Goal: Information Seeking & Learning: Learn about a topic

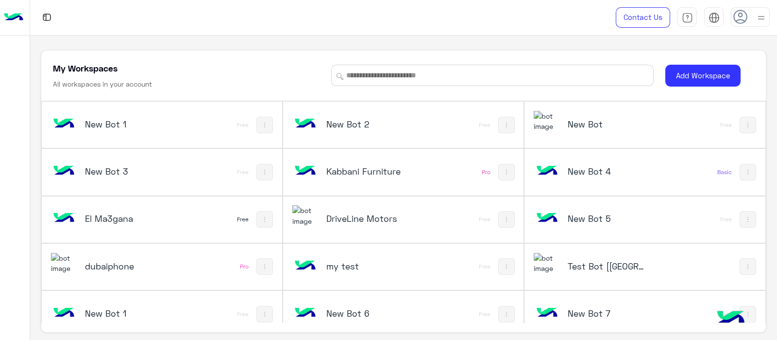
click at [555, 271] on img at bounding box center [547, 263] width 26 height 21
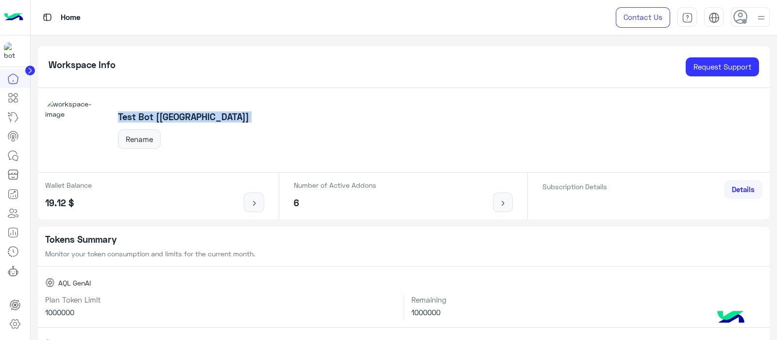
drag, startPoint x: 112, startPoint y: 113, endPoint x: 197, endPoint y: 127, distance: 86.2
click at [197, 127] on div "Test Bot [QC] Rename" at bounding box center [404, 130] width 733 height 85
click at [19, 148] on link at bounding box center [13, 155] width 26 height 19
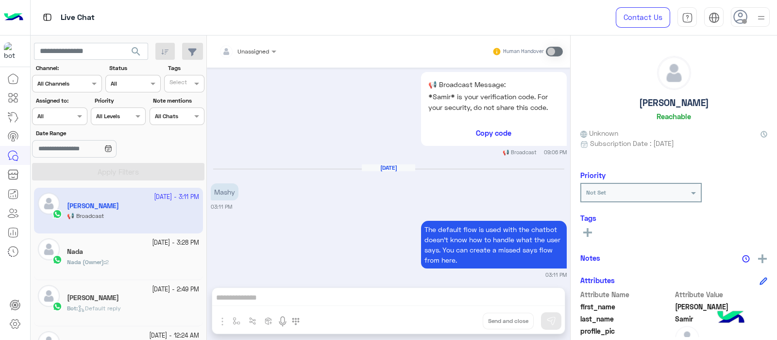
scroll to position [639, 0]
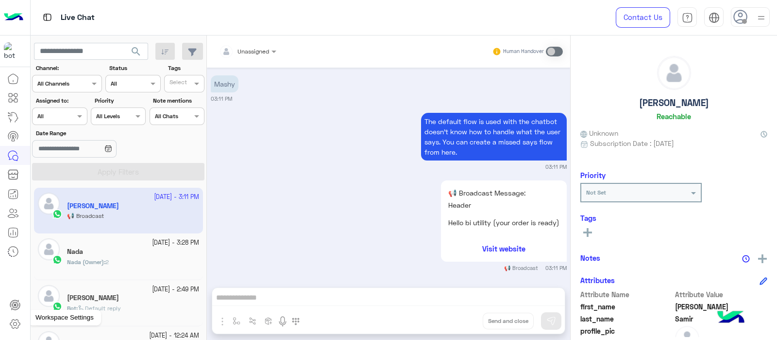
click at [12, 324] on icon at bounding box center [15, 324] width 12 height 12
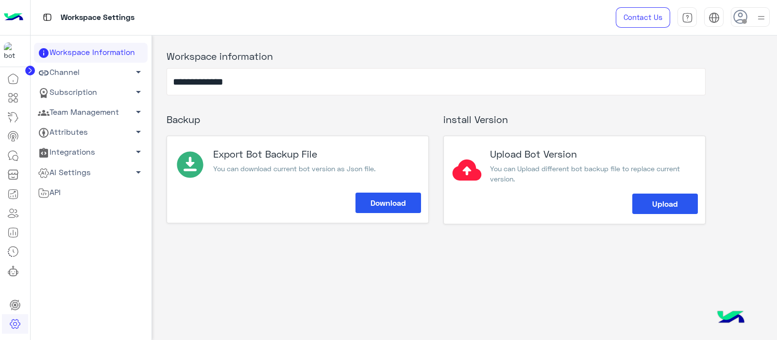
click at [78, 93] on link "Subscription arrow_drop_down" at bounding box center [91, 93] width 114 height 20
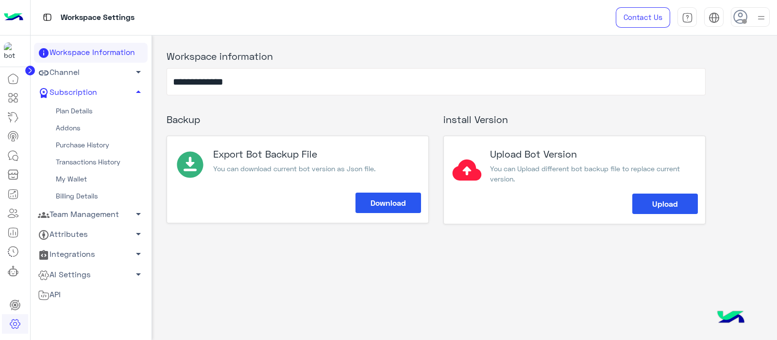
click at [66, 110] on link "Plan Details" at bounding box center [91, 110] width 114 height 17
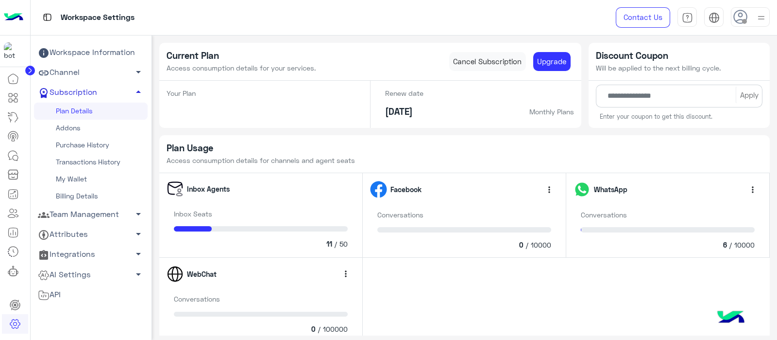
click at [75, 94] on link "Subscription arrow_drop_up" at bounding box center [91, 93] width 114 height 20
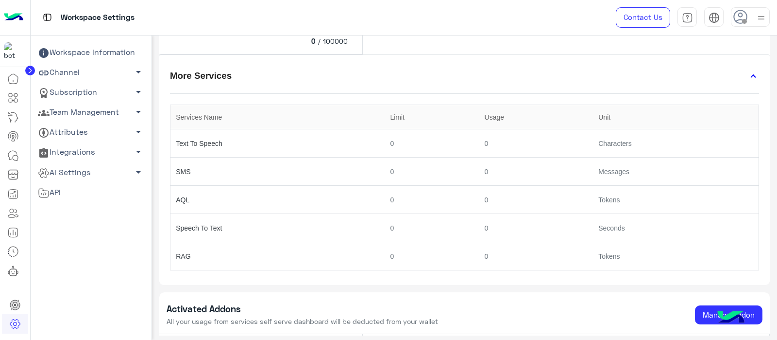
scroll to position [287, 0]
click at [313, 102] on div "Services Name Limit Usage Unit Text To Speech 0 0 Characters SMS 0 0 Messages A…" at bounding box center [464, 188] width 589 height 188
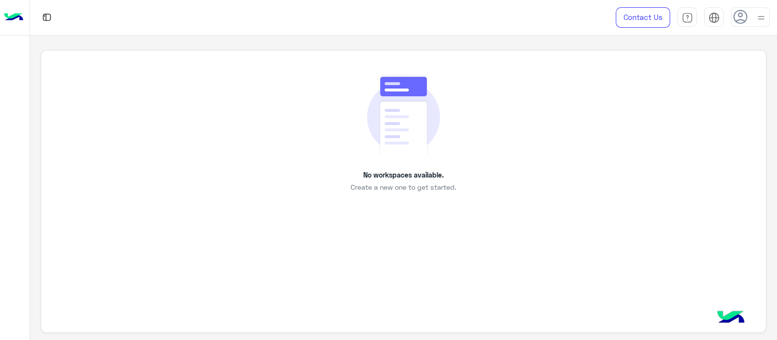
click at [264, 8] on div at bounding box center [279, 17] width 498 height 35
click at [295, 17] on div at bounding box center [279, 17] width 498 height 35
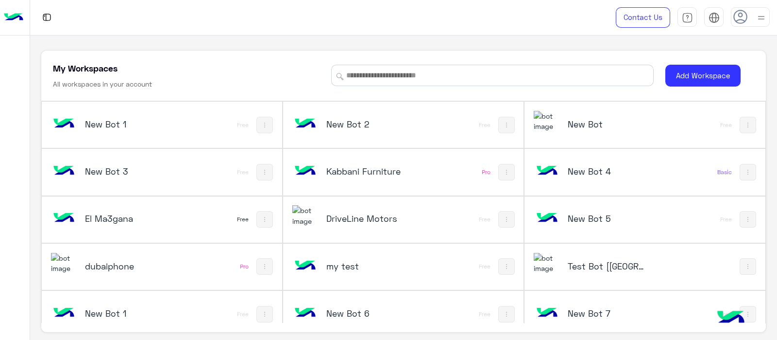
click at [559, 259] on div "Test Bot [[GEOGRAPHIC_DATA]]" at bounding box center [601, 267] width 134 height 28
click at [562, 253] on div "Test Bot [[GEOGRAPHIC_DATA]]" at bounding box center [601, 267] width 134 height 28
click at [245, 45] on div "My Workspaces All workspaces in your account Add Workspace New Bot 1 Free New B…" at bounding box center [403, 187] width 747 height 305
click at [549, 256] on img at bounding box center [547, 263] width 26 height 21
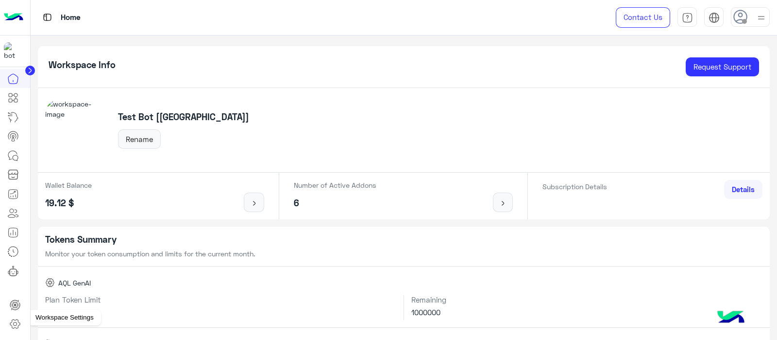
click at [19, 328] on icon at bounding box center [15, 324] width 12 height 12
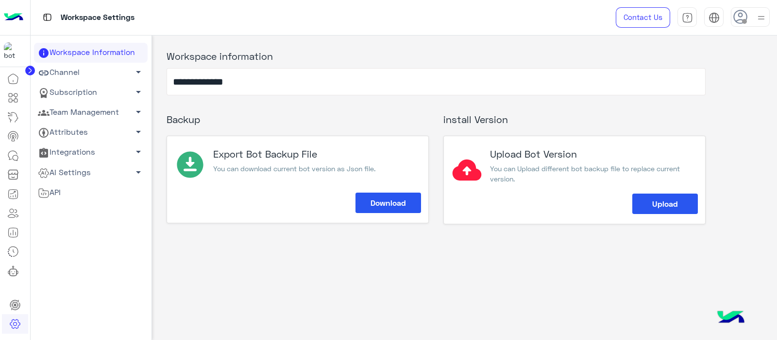
click at [90, 75] on link "Channel arrow_drop_down" at bounding box center [91, 73] width 114 height 20
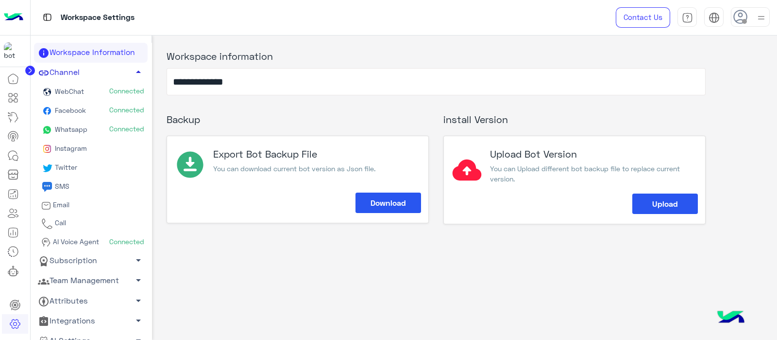
click at [90, 75] on link "Channel arrow_drop_up" at bounding box center [91, 73] width 114 height 20
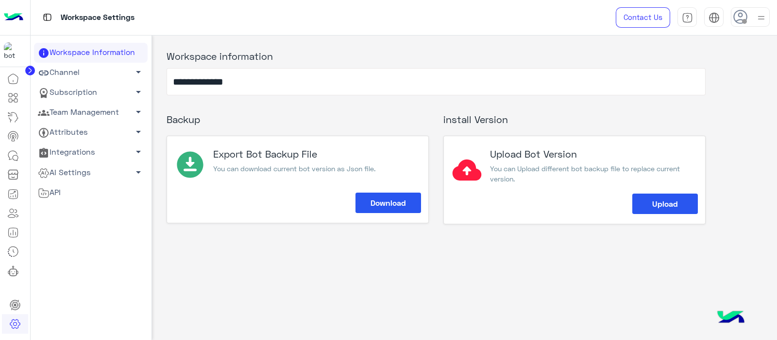
click at [93, 93] on link "Subscription arrow_drop_down" at bounding box center [91, 93] width 114 height 20
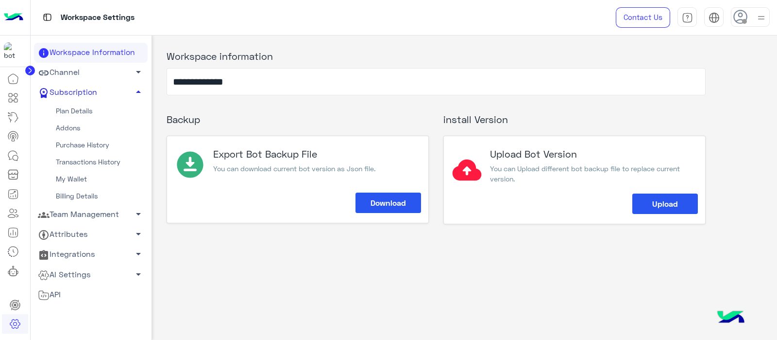
click at [76, 97] on link "Subscription arrow_drop_up" at bounding box center [91, 93] width 114 height 20
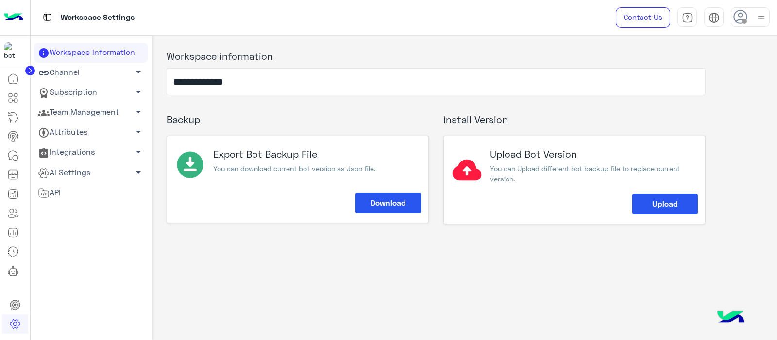
click at [82, 112] on link "Team Management arrow_drop_down" at bounding box center [91, 112] width 114 height 20
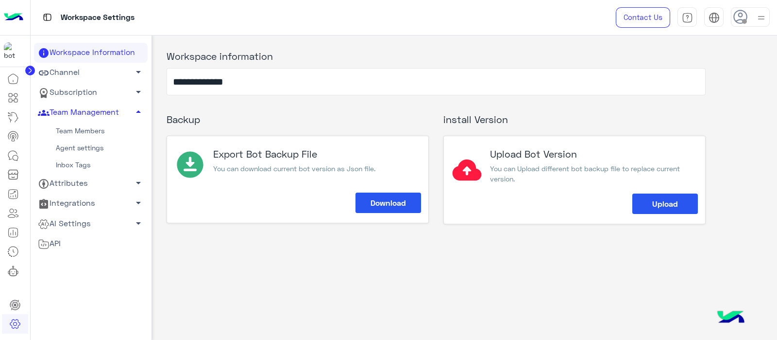
click at [82, 112] on link "Team Management arrow_drop_up" at bounding box center [91, 112] width 114 height 20
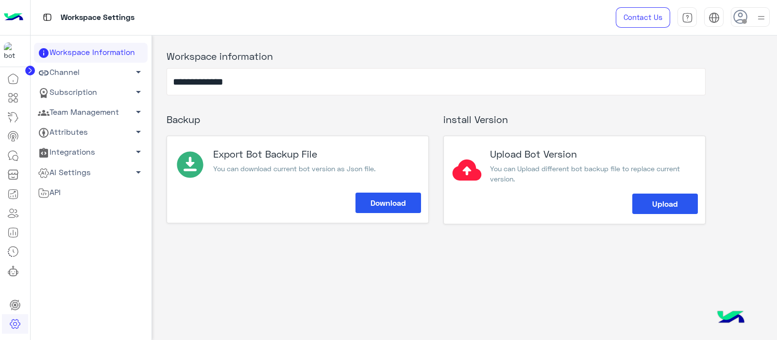
click at [82, 112] on link "Team Management arrow_drop_down" at bounding box center [91, 112] width 114 height 20
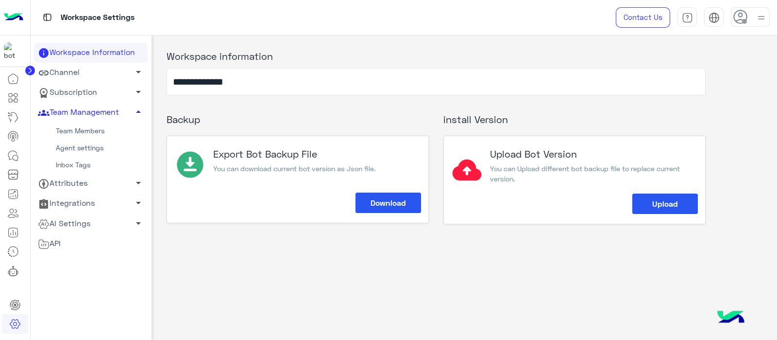
click at [82, 112] on link "Team Management arrow_drop_up" at bounding box center [91, 112] width 114 height 20
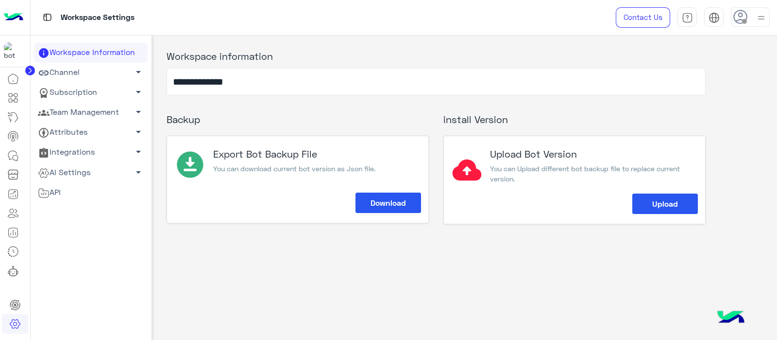
click at [78, 94] on link "Subscription arrow_drop_down" at bounding box center [91, 93] width 114 height 20
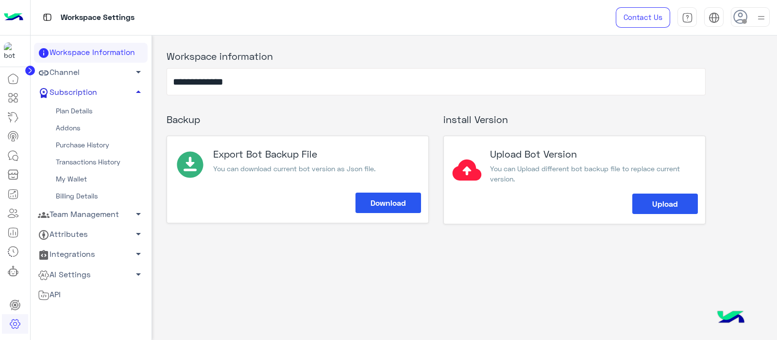
click at [78, 94] on link "Subscription arrow_drop_up" at bounding box center [91, 93] width 114 height 20
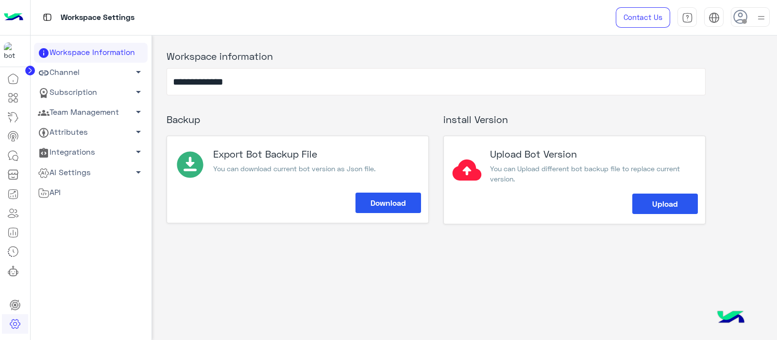
click at [78, 110] on link "Team Management arrow_drop_down" at bounding box center [91, 112] width 114 height 20
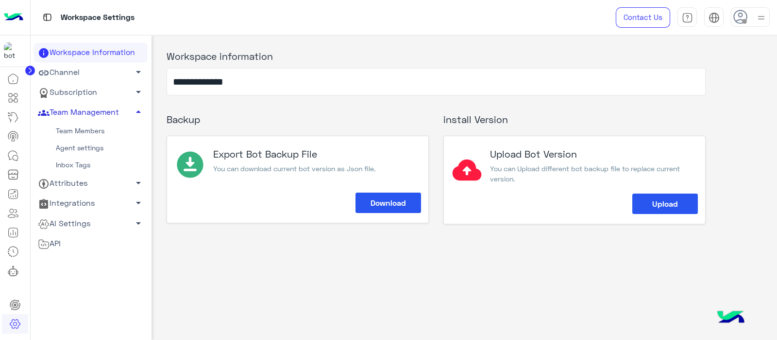
click at [78, 110] on link "Team Management arrow_drop_up" at bounding box center [91, 112] width 114 height 20
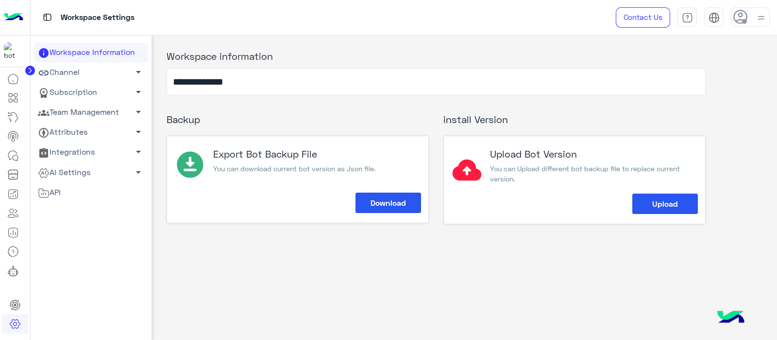
click at [74, 92] on link "Subscription arrow_drop_down" at bounding box center [91, 93] width 114 height 20
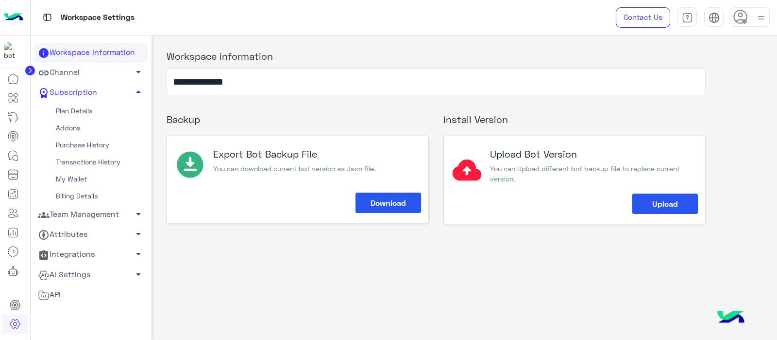
click at [72, 110] on link "Plan Details" at bounding box center [91, 110] width 114 height 17
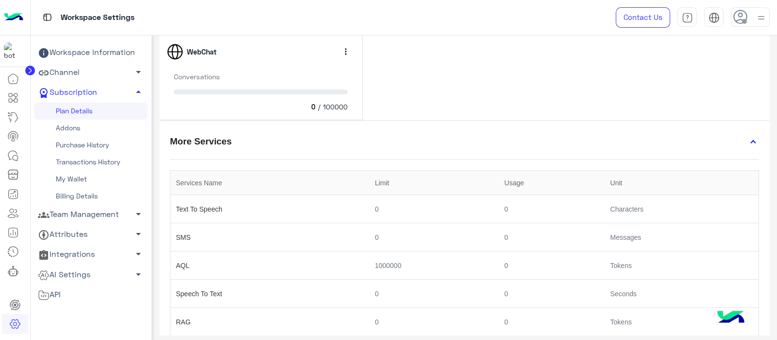
scroll to position [223, 0]
drag, startPoint x: 312, startPoint y: 215, endPoint x: 361, endPoint y: 239, distance: 54.5
click at [361, 239] on tbody "Text To Speech 0 0 Characters SMS 0 0 Messages AQL 1000000 0 Tokens Speech To T…" at bounding box center [465, 264] width 589 height 141
click at [361, 239] on td "SMS" at bounding box center [270, 236] width 199 height 28
drag, startPoint x: 402, startPoint y: 275, endPoint x: 466, endPoint y: 271, distance: 64.3
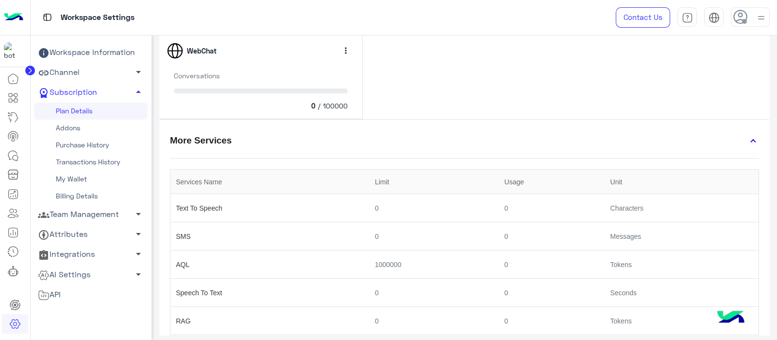
click at [466, 271] on td "1000000" at bounding box center [435, 264] width 130 height 28
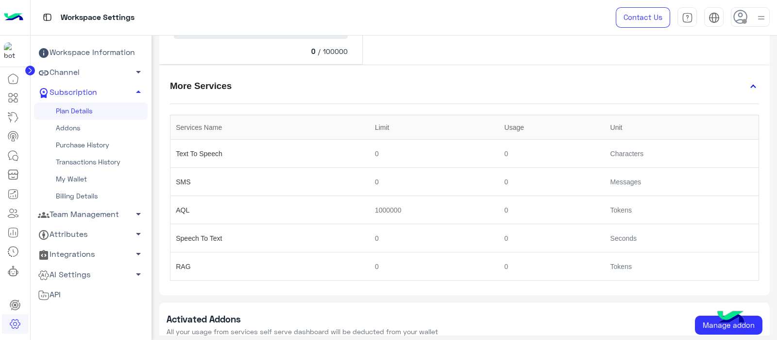
scroll to position [280, 0]
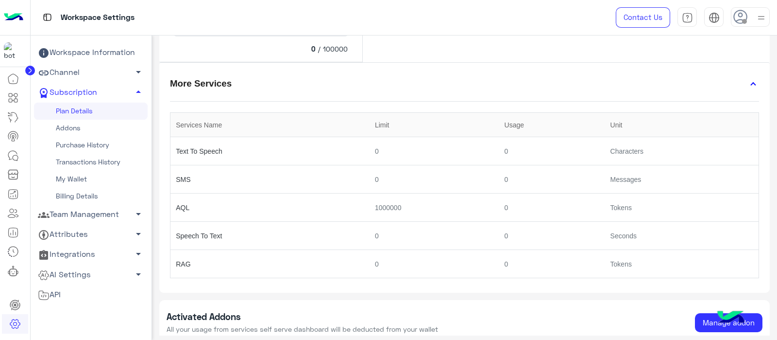
drag, startPoint x: 363, startPoint y: 237, endPoint x: 378, endPoint y: 240, distance: 15.6
click at [378, 240] on tr "Speech To Text 0 0 Seconds" at bounding box center [465, 236] width 589 height 28
click at [378, 240] on td "0" at bounding box center [435, 236] width 130 height 28
click at [270, 19] on div "Workspace Settings" at bounding box center [280, 17] width 498 height 35
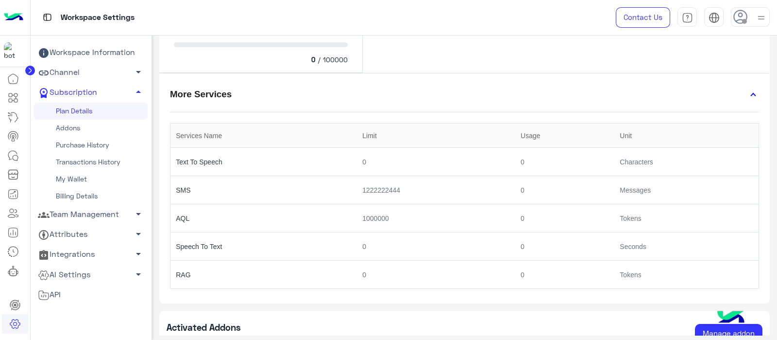
scroll to position [270, 0]
click at [290, 107] on mat-expansion-panel-header "More Services" at bounding box center [464, 95] width 611 height 31
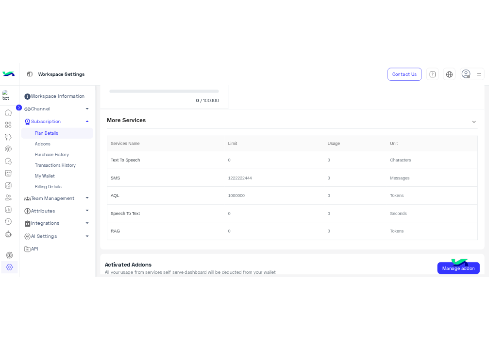
scroll to position [261, 0]
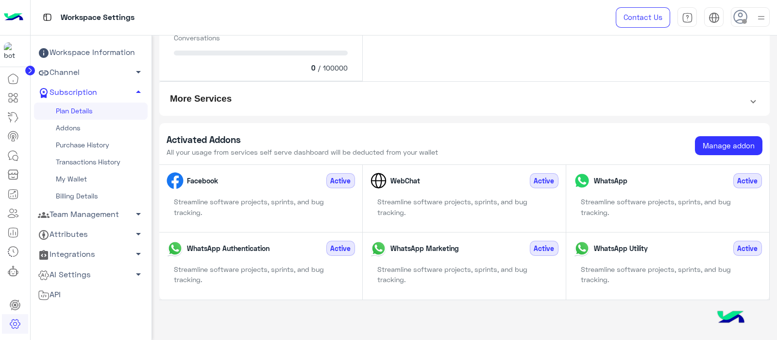
click at [277, 123] on div "Activated Addons All your usage from services self serve dashboard will be dedu…" at bounding box center [464, 144] width 611 height 42
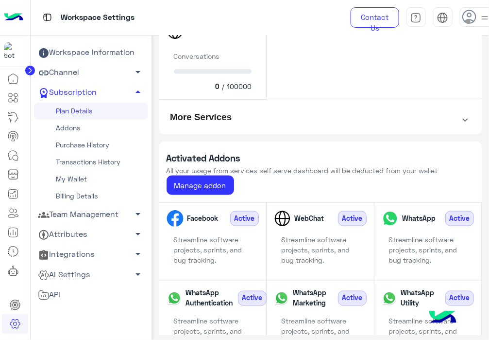
scroll to position [287, 0]
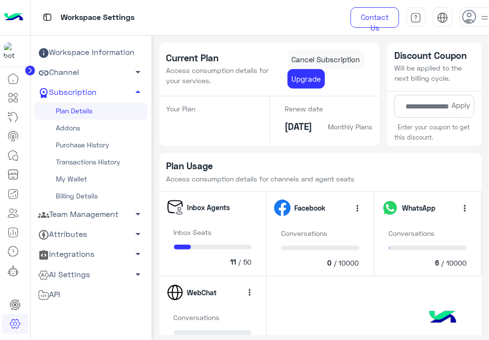
click at [280, 38] on div "Current Plan Access consumption details for your services. Cancel Subscription …" at bounding box center [321, 185] width 338 height 300
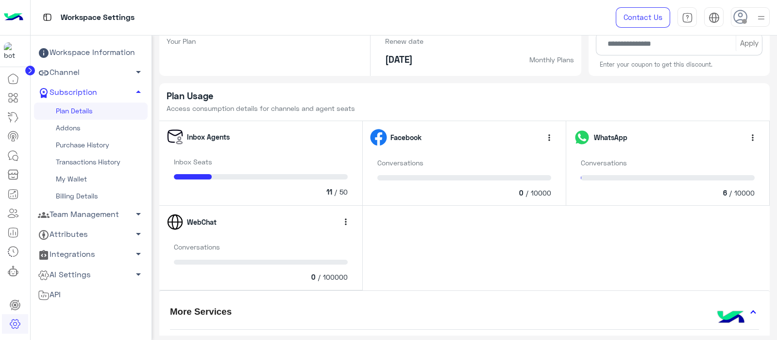
scroll to position [54, 0]
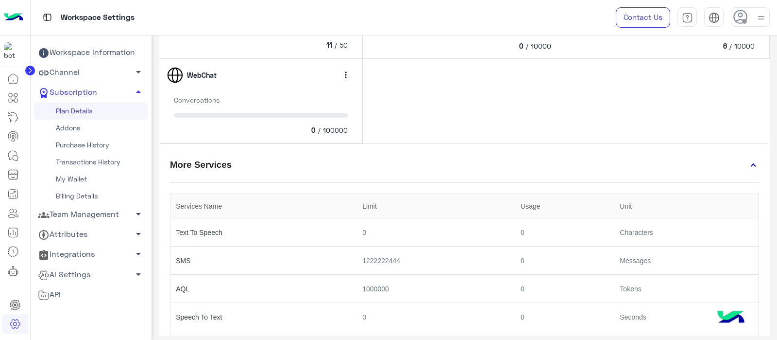
click at [273, 205] on th "Services Name" at bounding box center [264, 206] width 187 height 24
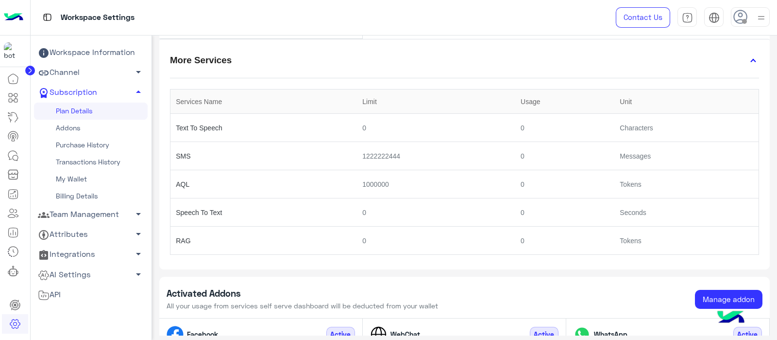
scroll to position [304, 0]
click at [206, 215] on td "Speech To Text" at bounding box center [264, 212] width 187 height 28
click at [212, 110] on table "Services Name Limit Usage Unit Text To Speech 0 0 Characters SMS 1222222444 0 M…" at bounding box center [464, 171] width 589 height 166
click at [260, 91] on th "Services Name" at bounding box center [264, 101] width 187 height 24
click at [262, 99] on th "Services Name" at bounding box center [264, 101] width 187 height 24
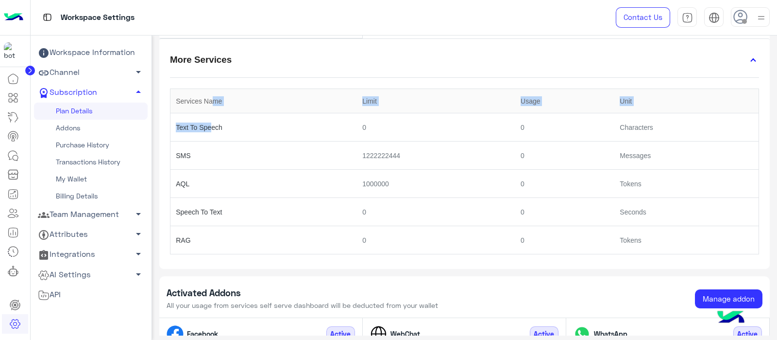
click at [262, 99] on th "Services Name" at bounding box center [264, 101] width 187 height 24
click at [313, 68] on mat-panel-title "More Services" at bounding box center [452, 62] width 570 height 22
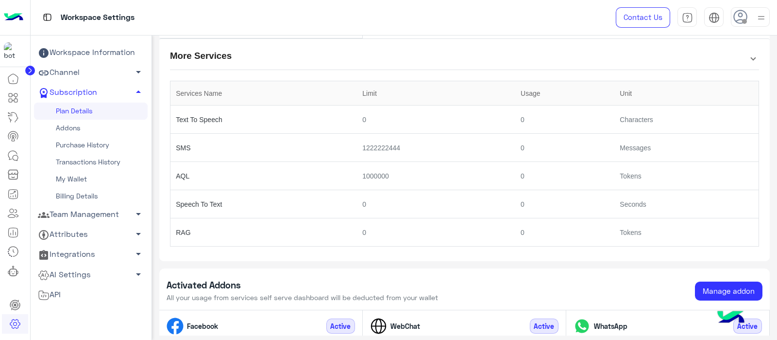
scroll to position [261, 0]
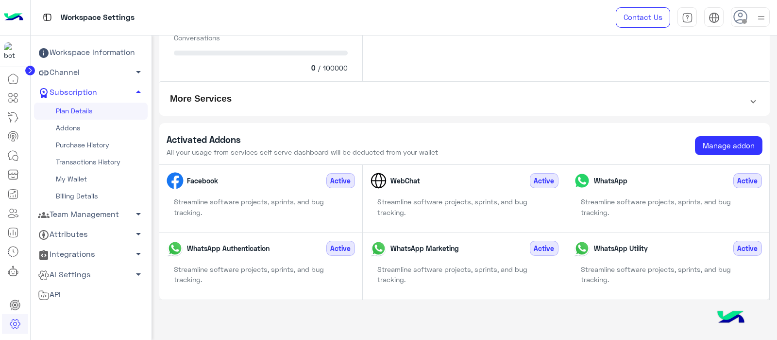
click at [359, 85] on mat-expansion-panel "More Services Services Name Limit Usage Unit Text To Speech 0 0 Characters SMS …" at bounding box center [464, 98] width 611 height 35
click at [361, 96] on mat-panel-title "More Services" at bounding box center [452, 100] width 570 height 22
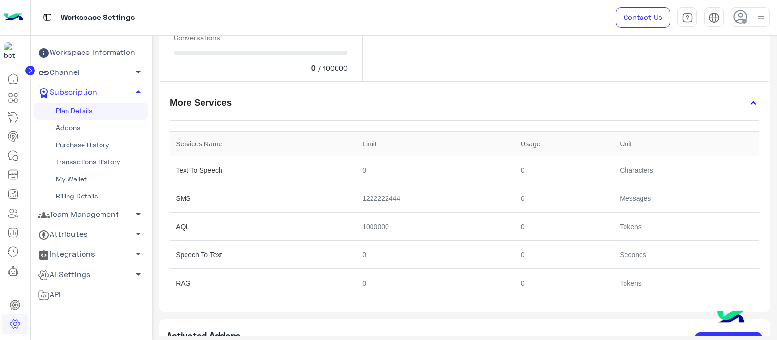
click at [338, 97] on mat-panel-title "More Services" at bounding box center [452, 104] width 570 height 22
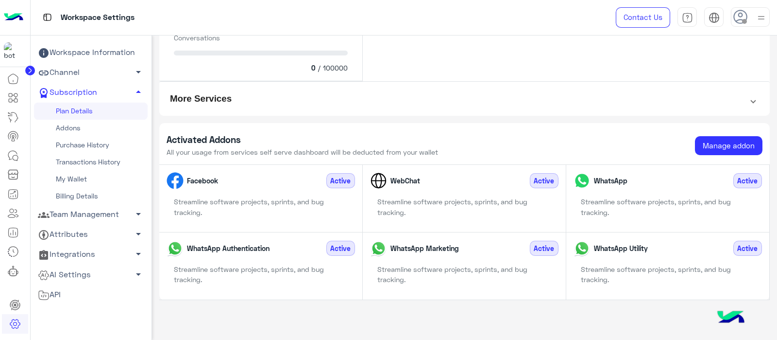
click at [338, 97] on mat-panel-title "More Services" at bounding box center [452, 100] width 570 height 22
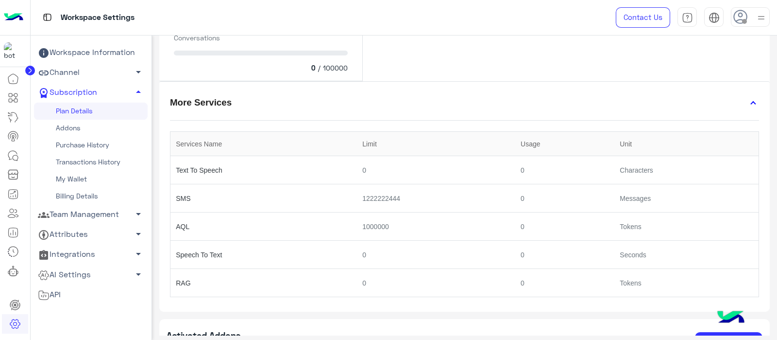
click at [338, 97] on mat-panel-title "More Services" at bounding box center [452, 104] width 570 height 22
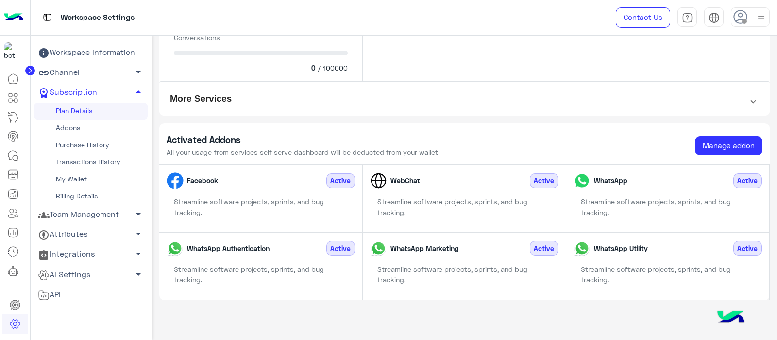
click at [338, 97] on mat-panel-title "More Services" at bounding box center [452, 100] width 570 height 22
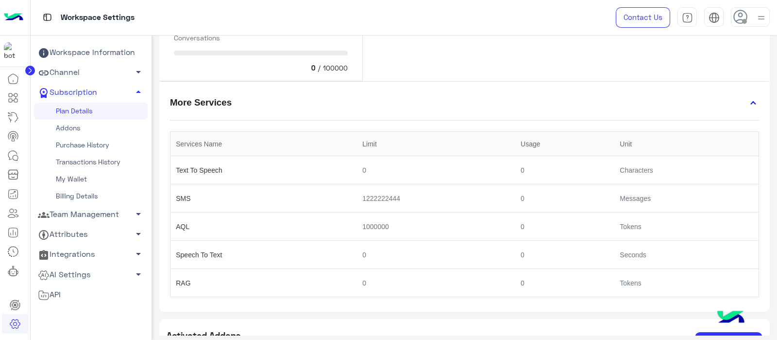
click at [338, 97] on mat-panel-title "More Services" at bounding box center [452, 104] width 570 height 22
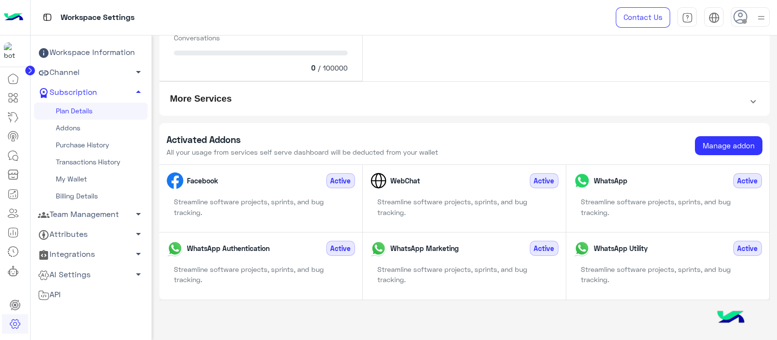
click at [338, 97] on mat-panel-title "More Services" at bounding box center [452, 100] width 570 height 22
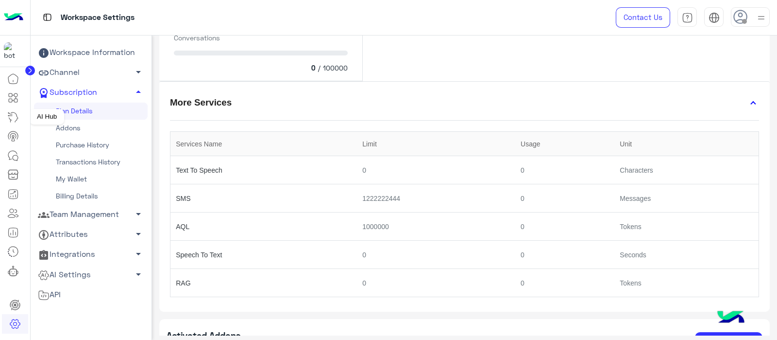
click at [12, 112] on icon at bounding box center [13, 117] width 9 height 10
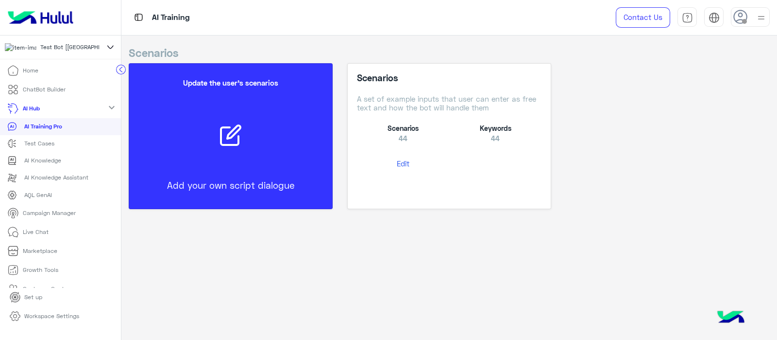
click at [45, 182] on p "AI Knowledge Assistant" at bounding box center [56, 177] width 64 height 9
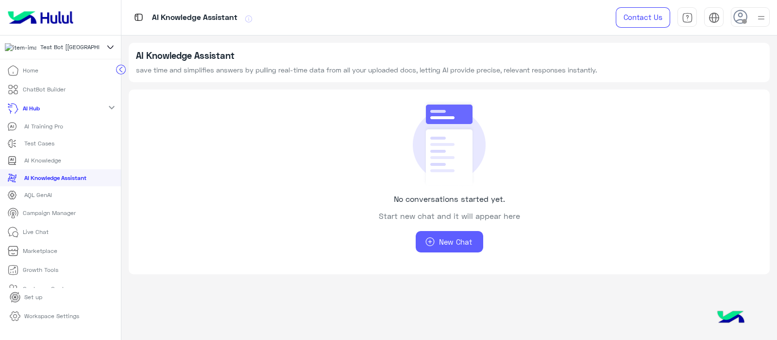
click at [437, 249] on button "New Chat" at bounding box center [450, 241] width 68 height 21
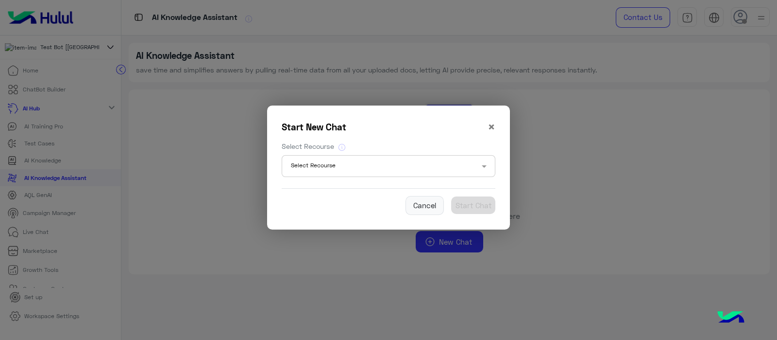
click at [399, 166] on input "text" at bounding box center [376, 166] width 170 height 9
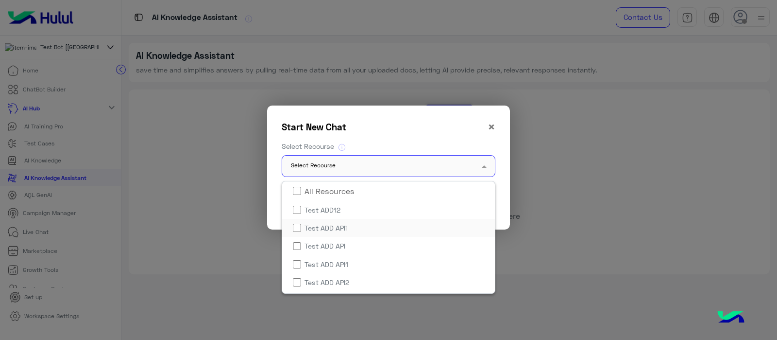
scroll to position [34, 0]
click at [317, 280] on span "Test ADD API5" at bounding box center [327, 284] width 52 height 10
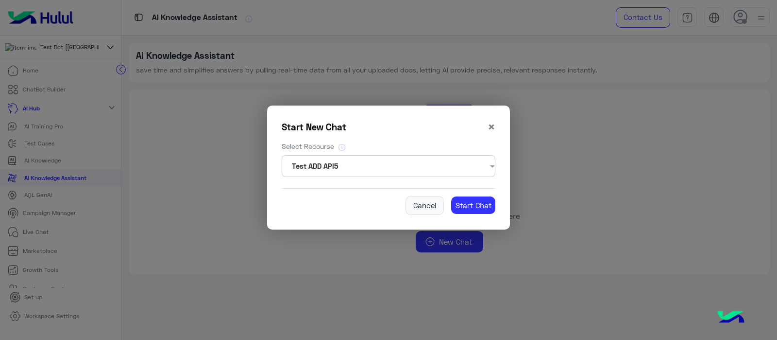
click at [389, 136] on div "Start New Chat × Select Recourse Select Recourse Test ADD API5 Cancel Start Chat" at bounding box center [388, 167] width 228 height 109
click at [476, 199] on button "Start Chat" at bounding box center [473, 204] width 44 height 17
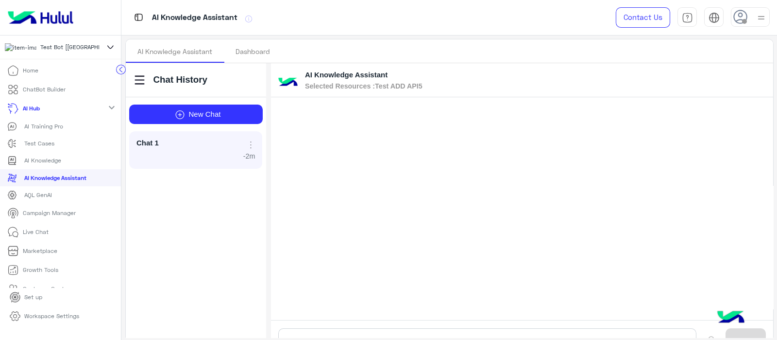
click at [388, 199] on div at bounding box center [522, 208] width 502 height 222
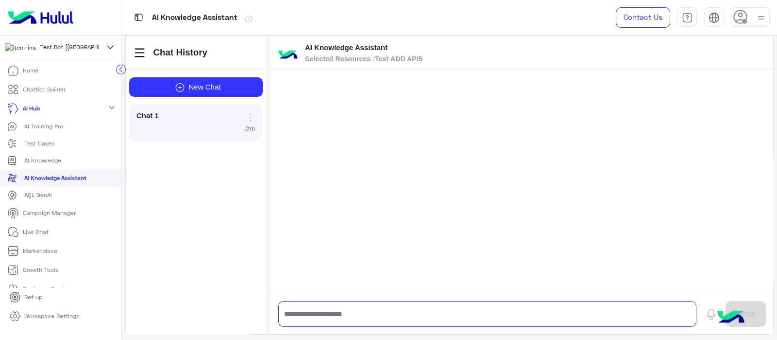
click at [334, 314] on input "text" at bounding box center [487, 314] width 419 height 26
type input "**********"
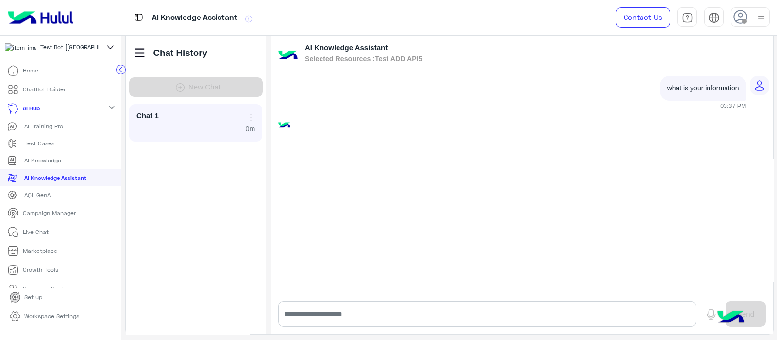
click at [38, 199] on p "AQL GenAI" at bounding box center [38, 194] width 28 height 9
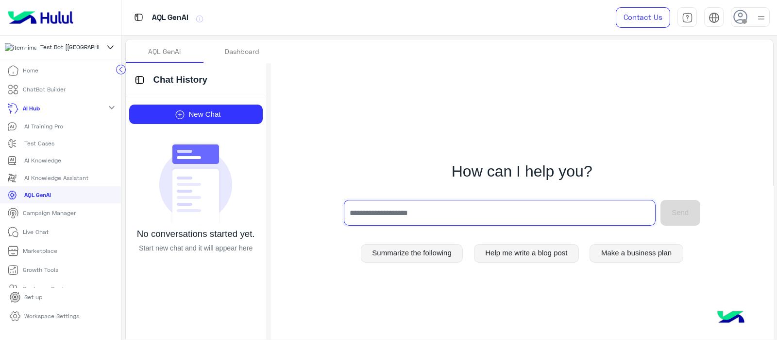
click at [374, 207] on input "text" at bounding box center [500, 213] width 312 height 26
type input "**********"
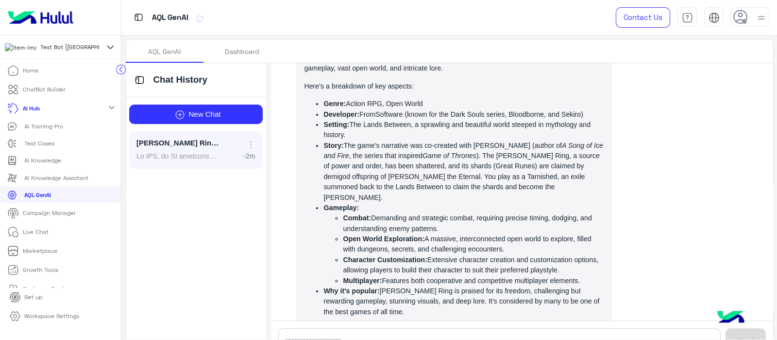
scroll to position [141, 0]
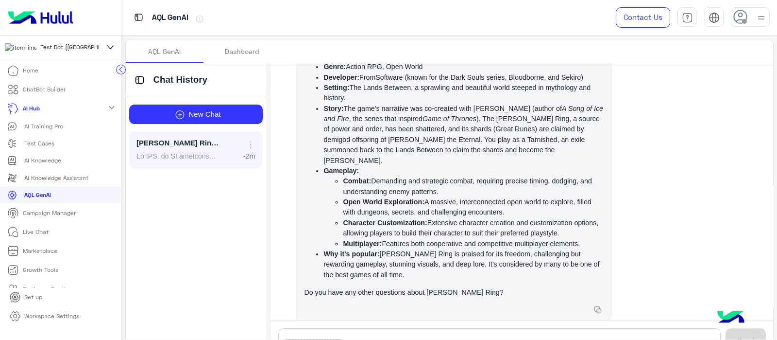
click at [326, 324] on div "03:39 PM" at bounding box center [454, 330] width 316 height 12
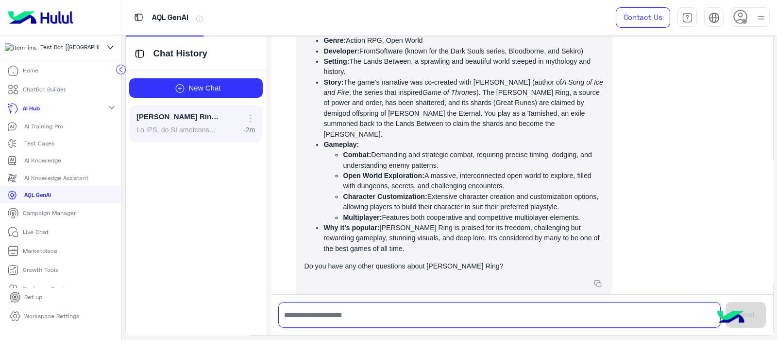
click at [329, 318] on input "text" at bounding box center [499, 315] width 443 height 26
type input "**********"
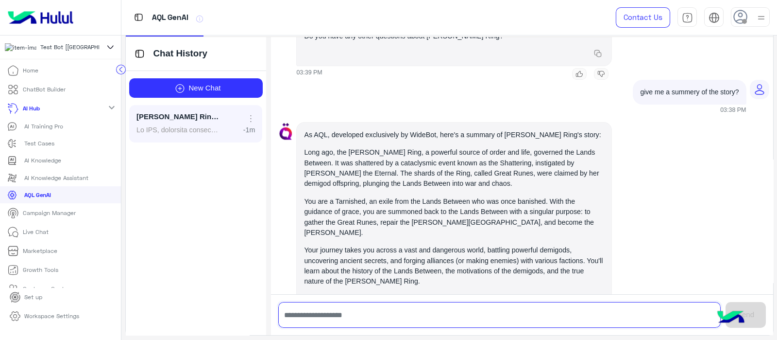
scroll to position [372, 0]
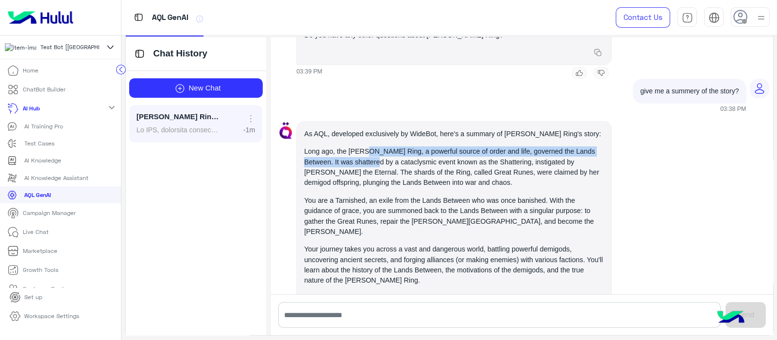
drag, startPoint x: 352, startPoint y: 135, endPoint x: 356, endPoint y: 139, distance: 6.2
click at [356, 146] on p "Long ago, the [PERSON_NAME] Ring, a powerful source of order and life, governed…" at bounding box center [454, 167] width 300 height 42
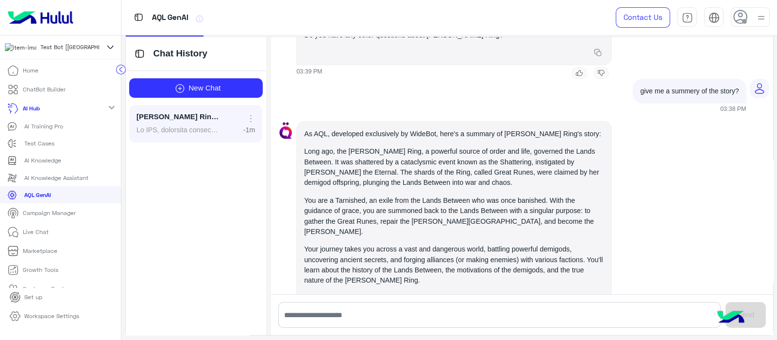
click at [360, 146] on p "Long ago, the [PERSON_NAME] Ring, a powerful source of order and life, governed…" at bounding box center [454, 167] width 300 height 42
drag, startPoint x: 360, startPoint y: 142, endPoint x: 430, endPoint y: 142, distance: 70.0
click at [428, 146] on p "Long ago, the [PERSON_NAME] Ring, a powerful source of order and life, governed…" at bounding box center [454, 167] width 300 height 42
click at [430, 146] on p "Long ago, the [PERSON_NAME] Ring, a powerful source of order and life, governed…" at bounding box center [454, 167] width 300 height 42
click at [440, 146] on p "Long ago, the [PERSON_NAME] Ring, a powerful source of order and life, governed…" at bounding box center [454, 167] width 300 height 42
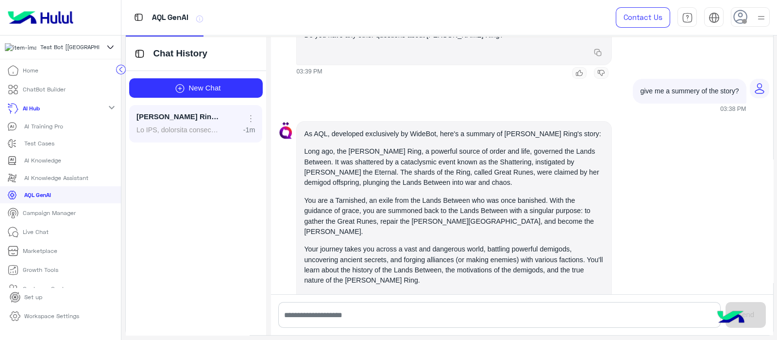
click at [440, 146] on p "Long ago, the [PERSON_NAME] Ring, a powerful source of order and life, governed…" at bounding box center [454, 167] width 300 height 42
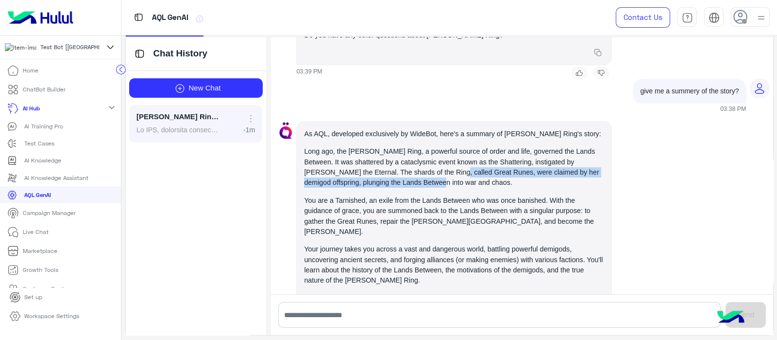
drag, startPoint x: 401, startPoint y: 158, endPoint x: 458, endPoint y: 142, distance: 59.1
click at [449, 146] on p "Long ago, the [PERSON_NAME] Ring, a powerful source of order and life, governed…" at bounding box center [454, 167] width 300 height 42
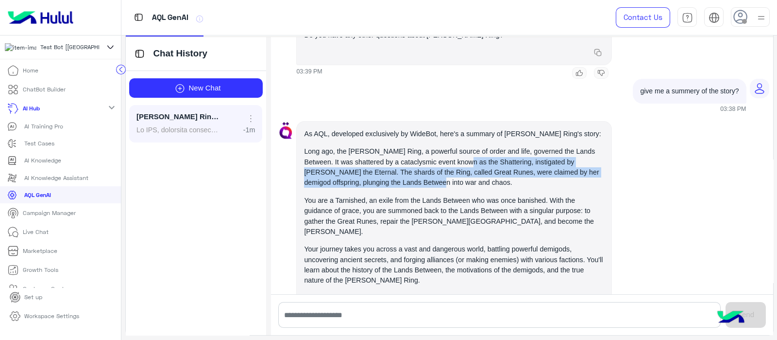
click at [458, 146] on p "Long ago, the [PERSON_NAME] Ring, a powerful source of order and life, governed…" at bounding box center [454, 167] width 300 height 42
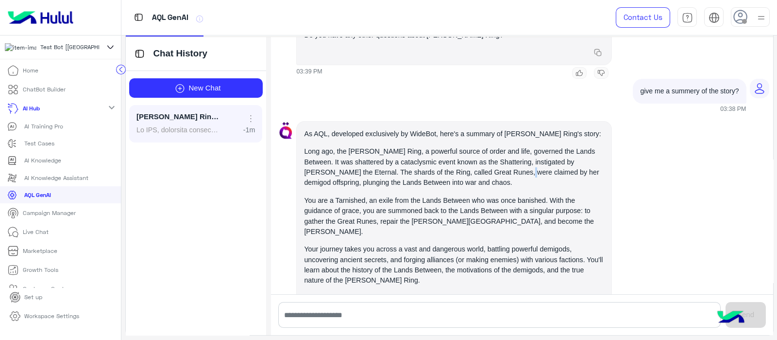
drag, startPoint x: 481, startPoint y: 150, endPoint x: 387, endPoint y: 166, distance: 95.1
click at [439, 159] on p "Long ago, the [PERSON_NAME] Ring, a powerful source of order and life, governed…" at bounding box center [454, 167] width 300 height 42
click at [307, 169] on span "As AQL, developed exclusively by WideBot, here's a summary of [PERSON_NAME] Rin…" at bounding box center [454, 249] width 300 height 241
click at [365, 162] on p "Long ago, the [PERSON_NAME] Ring, a powerful source of order and life, governed…" at bounding box center [454, 167] width 300 height 42
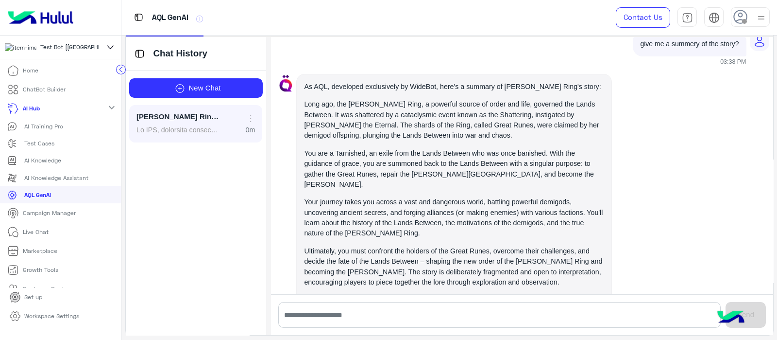
scroll to position [451, 0]
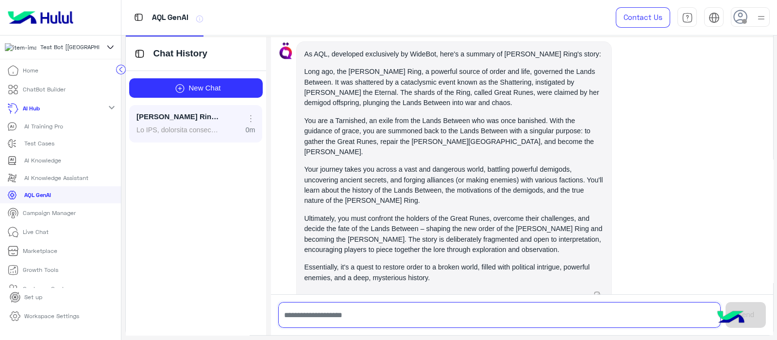
click at [305, 317] on input "text" at bounding box center [499, 315] width 443 height 26
type input "**********"
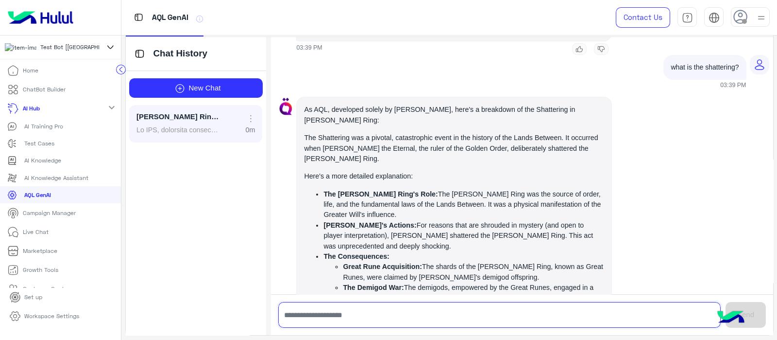
scroll to position [717, 0]
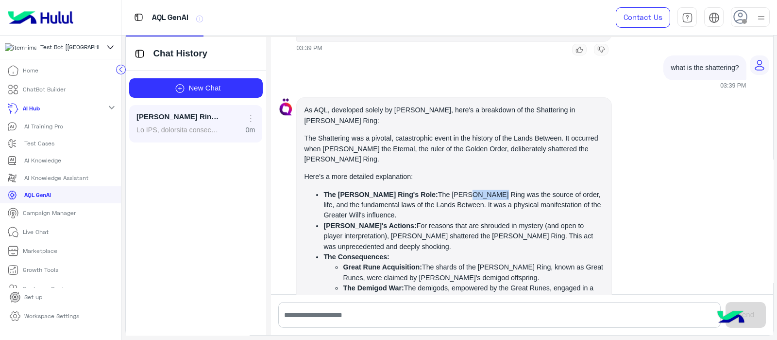
drag, startPoint x: 416, startPoint y: 147, endPoint x: 464, endPoint y: 147, distance: 48.6
click at [464, 189] on li "The [PERSON_NAME] Ring's Role: The [PERSON_NAME] Ring was the source of order, …" at bounding box center [464, 204] width 281 height 31
drag, startPoint x: 464, startPoint y: 147, endPoint x: 475, endPoint y: 149, distance: 10.4
click at [475, 189] on li "The [PERSON_NAME] Ring's Role: The [PERSON_NAME] Ring was the source of order, …" at bounding box center [464, 204] width 281 height 31
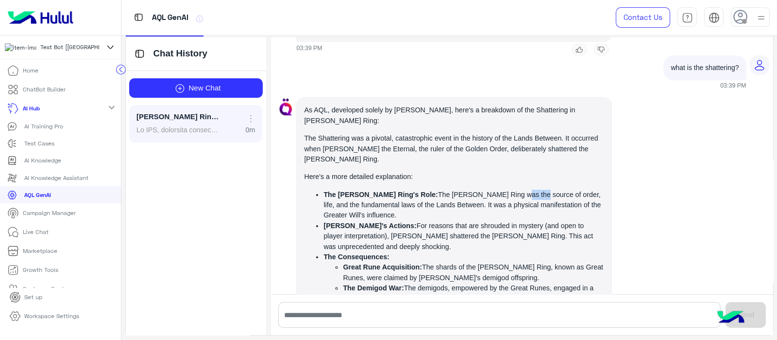
click at [475, 189] on li "The [PERSON_NAME] Ring's Role: The [PERSON_NAME] Ring was the source of order, …" at bounding box center [464, 204] width 281 height 31
drag, startPoint x: 475, startPoint y: 149, endPoint x: 500, endPoint y: 150, distance: 25.8
click at [489, 189] on li "The [PERSON_NAME] Ring's Role: The [PERSON_NAME] Ring was the source of order, …" at bounding box center [464, 204] width 281 height 31
drag, startPoint x: 500, startPoint y: 150, endPoint x: 512, endPoint y: 150, distance: 11.2
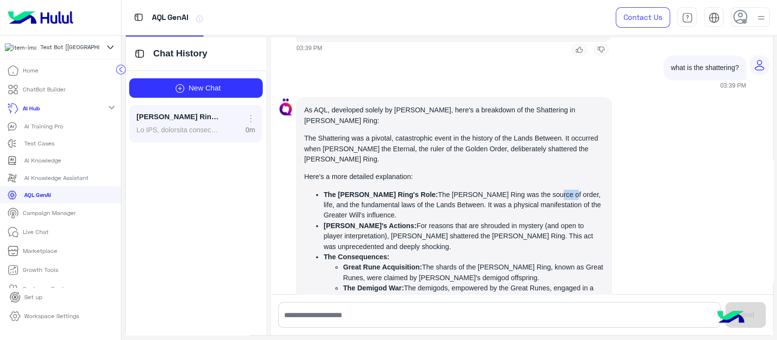
click at [489, 189] on li "The [PERSON_NAME] Ring's Role: The [PERSON_NAME] Ring was the source of order, …" at bounding box center [464, 204] width 281 height 31
drag, startPoint x: 398, startPoint y: 158, endPoint x: 430, endPoint y: 175, distance: 36.5
click at [430, 189] on ul "The [PERSON_NAME] Ring's Role: The [PERSON_NAME] Ring was the source of order, …" at bounding box center [454, 277] width 300 height 176
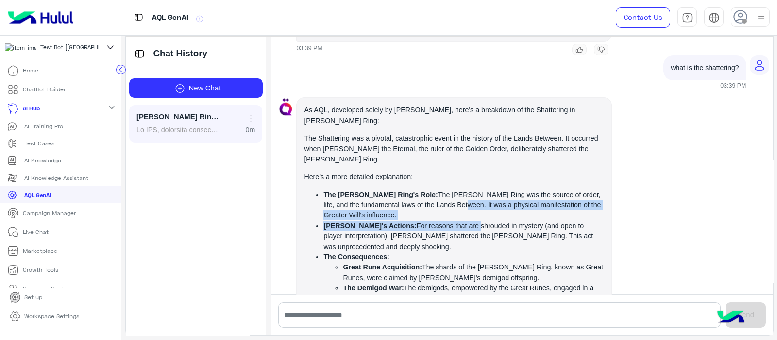
click at [430, 221] on li "[PERSON_NAME]'s Actions: For reasons that are shrouded in mystery (and open to …" at bounding box center [464, 236] width 281 height 31
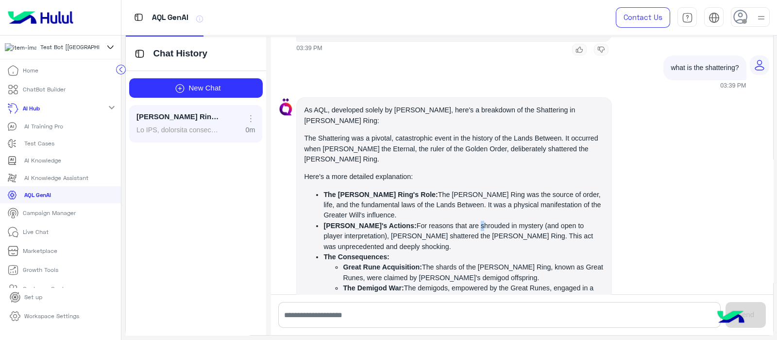
click at [430, 221] on li "[PERSON_NAME]'s Actions: For reasons that are shrouded in mystery (and open to …" at bounding box center [464, 236] width 281 height 31
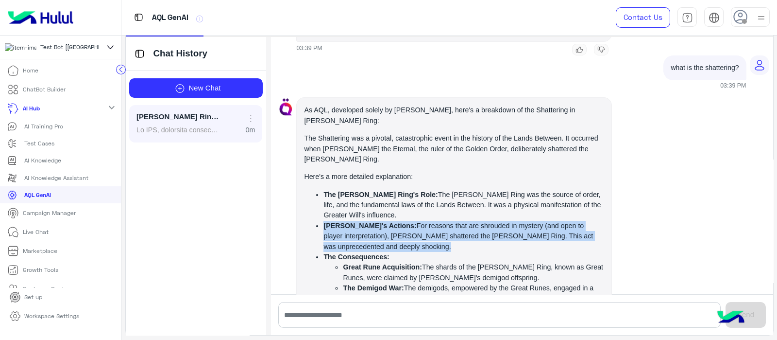
drag, startPoint x: 430, startPoint y: 175, endPoint x: 466, endPoint y: 180, distance: 35.8
click at [466, 221] on li "[PERSON_NAME]'s Actions: For reasons that are shrouded in mystery (and open to …" at bounding box center [464, 236] width 281 height 31
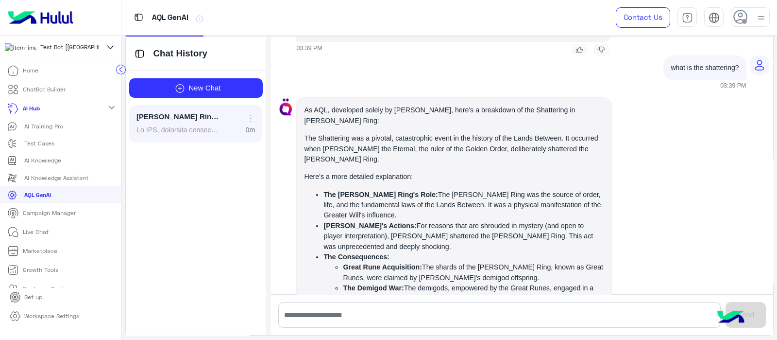
click at [489, 221] on li "[PERSON_NAME]'s Actions: For reasons that are shrouded in mystery (and open to …" at bounding box center [464, 236] width 281 height 31
drag, startPoint x: 415, startPoint y: 183, endPoint x: 469, endPoint y: 179, distance: 54.5
click at [469, 221] on li "[PERSON_NAME]'s Actions: For reasons that are shrouded in mystery (and open to …" at bounding box center [464, 236] width 281 height 31
drag, startPoint x: 486, startPoint y: 181, endPoint x: 510, endPoint y: 181, distance: 23.8
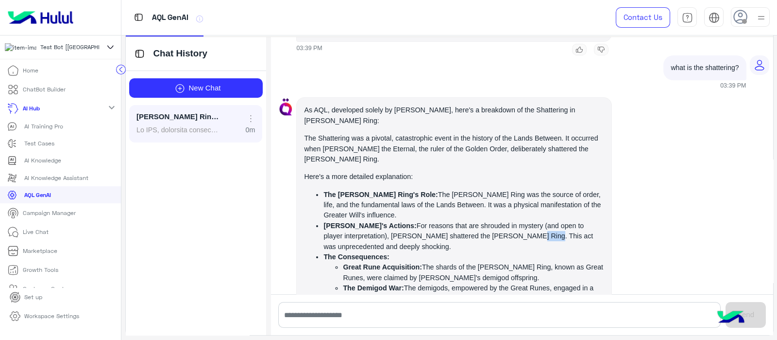
click at [489, 221] on li "[PERSON_NAME]'s Actions: For reasons that are shrouded in mystery (and open to …" at bounding box center [464, 236] width 281 height 31
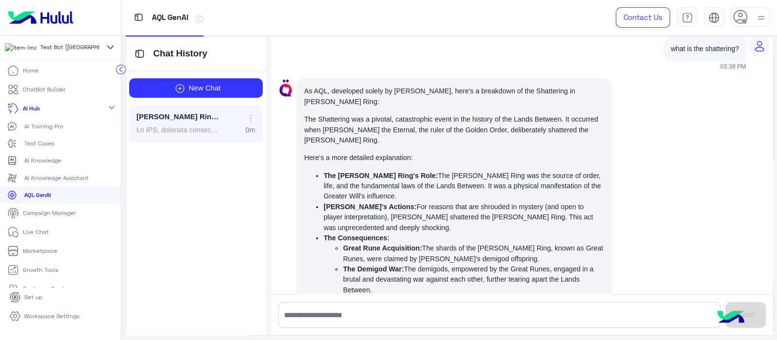
click at [434, 243] on li "Great Rune Acquisition: The shards of the [PERSON_NAME] Ring, known as Great Ru…" at bounding box center [473, 253] width 261 height 21
drag, startPoint x: 420, startPoint y: 194, endPoint x: 475, endPoint y: 202, distance: 55.4
click at [475, 243] on li "Great Rune Acquisition: The shards of the [PERSON_NAME] Ring, known as Great Ru…" at bounding box center [473, 253] width 261 height 21
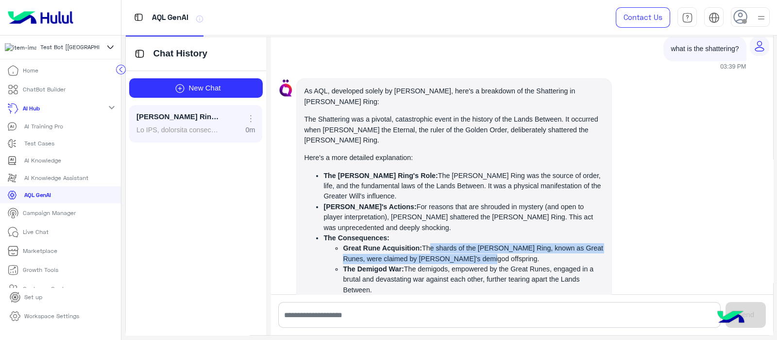
click at [475, 243] on li "Great Rune Acquisition: The shards of the [PERSON_NAME] Ring, known as Great Ru…" at bounding box center [473, 253] width 261 height 21
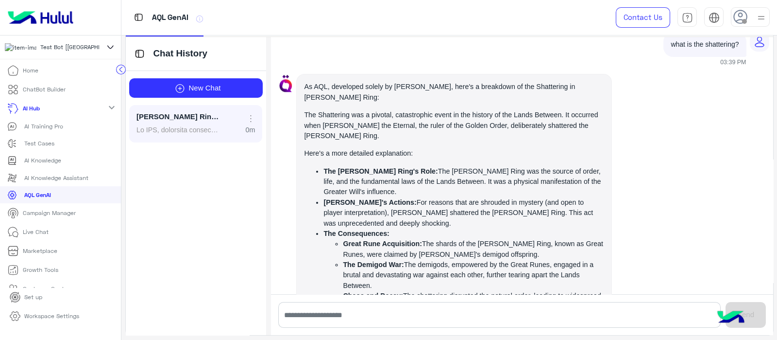
scroll to position [741, 0]
click at [362, 238] on li "Great Rune Acquisition: The shards of the [PERSON_NAME] Ring, known as Great Ru…" at bounding box center [473, 248] width 261 height 21
click at [444, 238] on li "Great Rune Acquisition: The shards of the [PERSON_NAME] Ring, known as Great Ru…" at bounding box center [473, 248] width 261 height 21
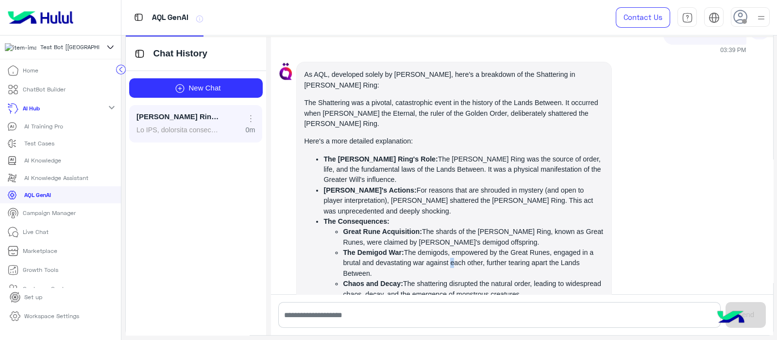
click at [437, 247] on li "The Demigod War: The demigods, empowered by the Great Runes, engaged in a bruta…" at bounding box center [473, 262] width 261 height 31
click at [489, 247] on li "The Demigod War: The demigods, empowered by the Great Runes, engaged in a bruta…" at bounding box center [473, 262] width 261 height 31
drag, startPoint x: 341, startPoint y: 208, endPoint x: 405, endPoint y: 213, distance: 63.8
click at [345, 247] on li "The Demigod War: The demigods, empowered by the Great Runes, engaged in a bruta…" at bounding box center [473, 262] width 261 height 31
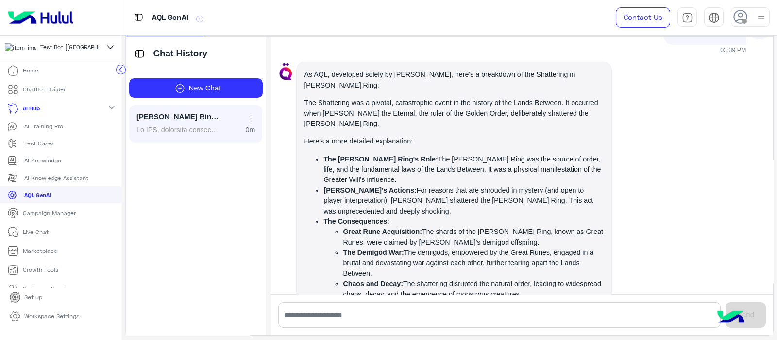
click at [405, 247] on li "The Demigod War: The demigods, empowered by the Great Runes, engaged in a bruta…" at bounding box center [473, 262] width 261 height 31
drag, startPoint x: 447, startPoint y: 204, endPoint x: 474, endPoint y: 200, distance: 27.1
click at [450, 247] on li "The Demigod War: The demigods, empowered by the Great Runes, engaged in a bruta…" at bounding box center [473, 262] width 261 height 31
click at [489, 226] on li "Great Rune Acquisition: The shards of the [PERSON_NAME] Ring, known as Great Ru…" at bounding box center [473, 236] width 261 height 21
drag, startPoint x: 481, startPoint y: 211, endPoint x: 551, endPoint y: 212, distance: 70.4
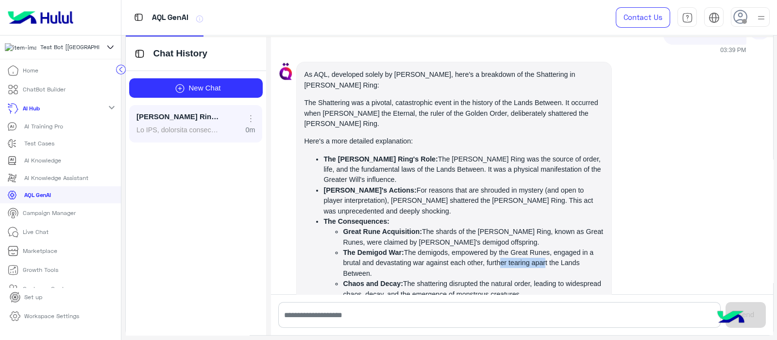
click at [489, 247] on li "The Demigod War: The demigods, empowered by the Great Runes, engaged in a bruta…" at bounding box center [473, 262] width 261 height 31
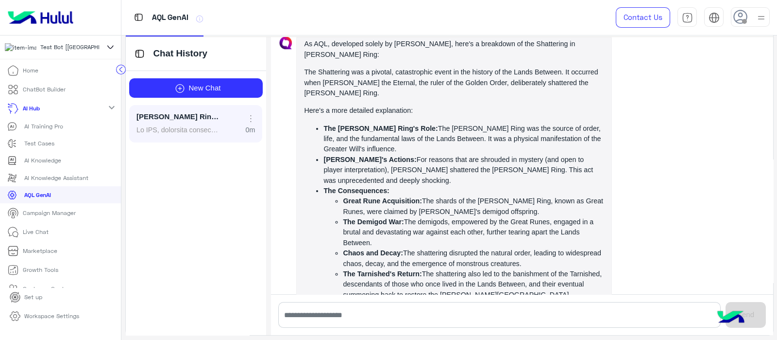
scroll to position [784, 0]
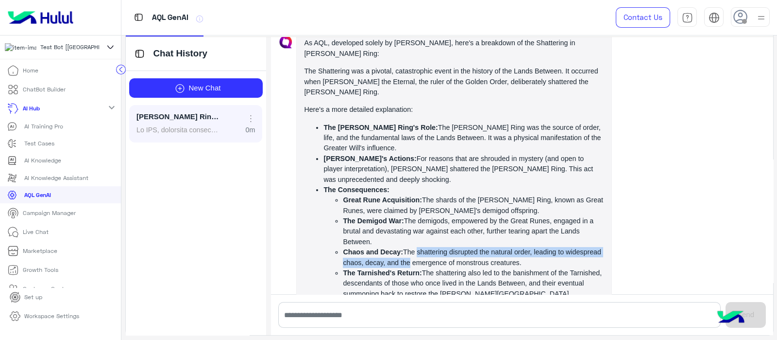
drag, startPoint x: 391, startPoint y: 205, endPoint x: 410, endPoint y: 196, distance: 20.9
click at [409, 247] on li "Chaos and Decay: The shattering disrupted the natural order, leading to widespr…" at bounding box center [473, 257] width 261 height 21
click at [410, 247] on li "Chaos and Decay: The shattering disrupted the natural order, leading to widespr…" at bounding box center [473, 257] width 261 height 21
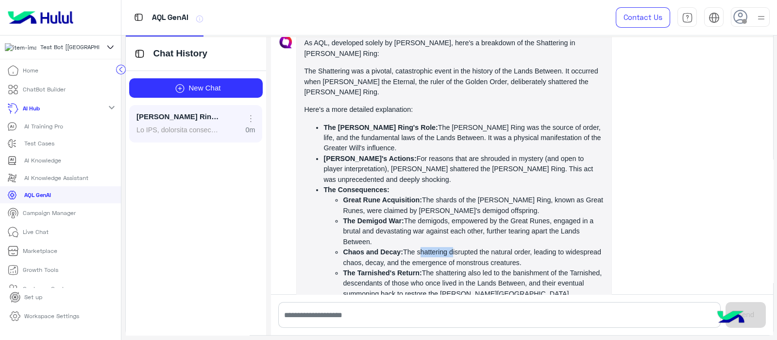
click at [410, 247] on li "Chaos and Decay: The shattering disrupted the natural order, leading to widespr…" at bounding box center [473, 257] width 261 height 21
click at [420, 247] on li "Chaos and Decay: The shattering disrupted the natural order, leading to widespr…" at bounding box center [473, 257] width 261 height 21
drag, startPoint x: 465, startPoint y: 195, endPoint x: 500, endPoint y: 190, distance: 34.8
click at [489, 195] on ul "Great Rune Acquisition: The shards of the [PERSON_NAME] Ring, known as Great Ru…" at bounding box center [464, 247] width 281 height 104
click at [489, 216] on li "The Demigod War: The demigods, empowered by the Great Runes, engaged in a bruta…" at bounding box center [473, 231] width 261 height 31
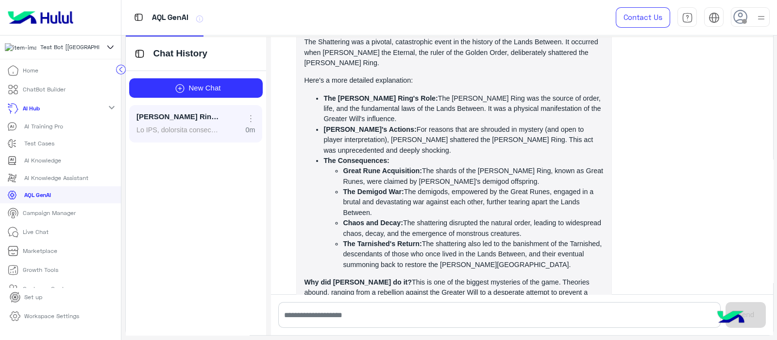
scroll to position [814, 0]
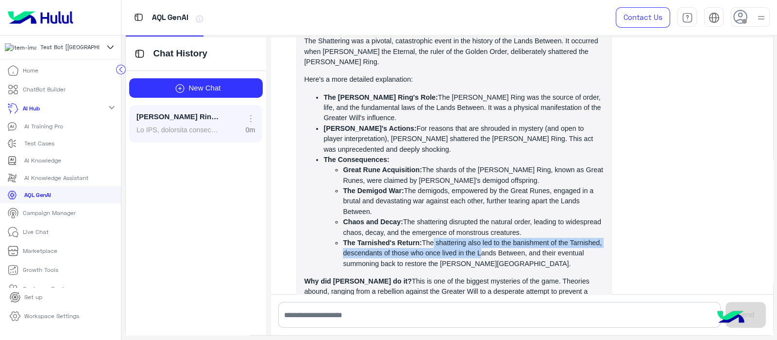
drag, startPoint x: 416, startPoint y: 190, endPoint x: 471, endPoint y: 195, distance: 55.2
click at [470, 238] on li "The Tarnished's Return: The shattering also led to the banishment of the Tarnis…" at bounding box center [473, 253] width 261 height 31
click at [471, 238] on li "The Tarnished's Return: The shattering also led to the banishment of the Tarnis…" at bounding box center [473, 253] width 261 height 31
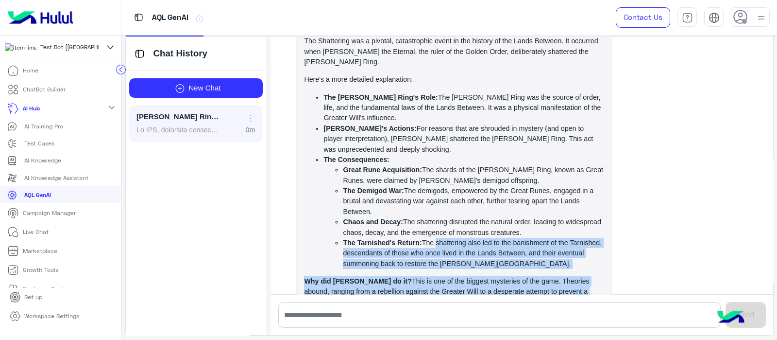
drag, startPoint x: 457, startPoint y: 197, endPoint x: 557, endPoint y: 239, distance: 108.4
click at [489, 239] on span "As AQL, developed solely by [PERSON_NAME], here's a breakdown of the Shattering…" at bounding box center [454, 175] width 300 height 335
click at [489, 276] on p "Why did [PERSON_NAME] do it? This is one of the biggest mysteries of the game. …" at bounding box center [454, 291] width 300 height 31
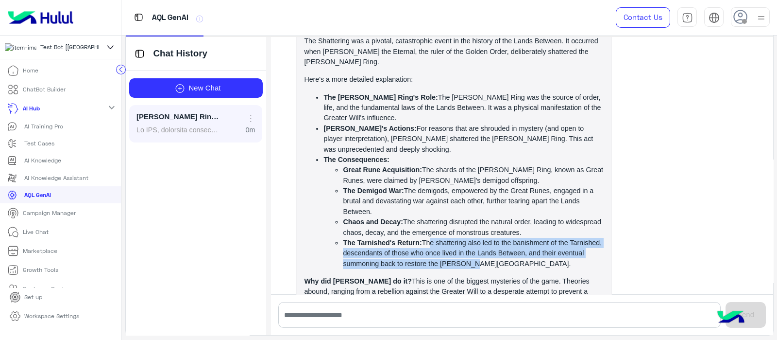
drag, startPoint x: 413, startPoint y: 188, endPoint x: 455, endPoint y: 212, distance: 48.3
click at [455, 238] on li "The Tarnished's Return: The shattering also led to the banishment of the Tarnis…" at bounding box center [473, 253] width 261 height 31
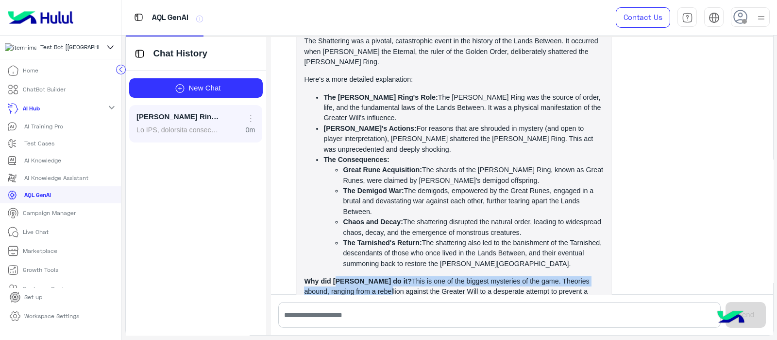
drag, startPoint x: 323, startPoint y: 232, endPoint x: 359, endPoint y: 239, distance: 37.0
click at [356, 276] on p "Why did [PERSON_NAME] do it? This is one of the biggest mysteries of the game. …" at bounding box center [454, 291] width 300 height 31
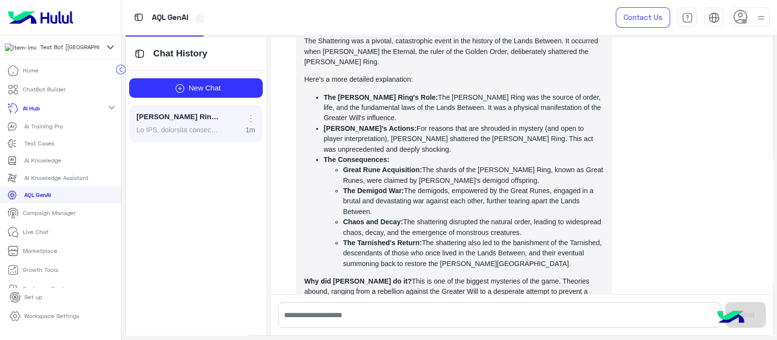
click at [370, 276] on p "Why did [PERSON_NAME] do it? This is one of the biggest mysteries of the game. …" at bounding box center [454, 291] width 300 height 31
drag, startPoint x: 410, startPoint y: 236, endPoint x: 435, endPoint y: 249, distance: 28.0
click at [433, 276] on p "Why did [PERSON_NAME] do it? This is one of the biggest mysteries of the game. …" at bounding box center [454, 291] width 300 height 31
drag, startPoint x: 465, startPoint y: 254, endPoint x: 475, endPoint y: 252, distance: 9.3
click at [475, 252] on span "As AQL, developed solely by [PERSON_NAME], here's a breakdown of the Shattering…" at bounding box center [454, 175] width 300 height 335
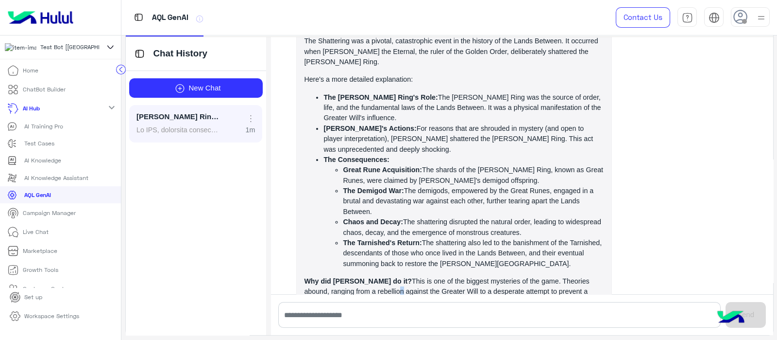
click at [359, 276] on p "Why did [PERSON_NAME] do it? This is one of the biggest mysteries of the game. …" at bounding box center [454, 291] width 300 height 31
drag, startPoint x: 410, startPoint y: 243, endPoint x: 438, endPoint y: 248, distance: 27.6
click at [437, 276] on p "Why did [PERSON_NAME] do it? This is one of the biggest mysteries of the game. …" at bounding box center [454, 291] width 300 height 31
click at [438, 276] on p "Why did [PERSON_NAME] do it? This is one of the biggest mysteries of the game. …" at bounding box center [454, 291] width 300 height 31
drag, startPoint x: 468, startPoint y: 246, endPoint x: 487, endPoint y: 239, distance: 19.8
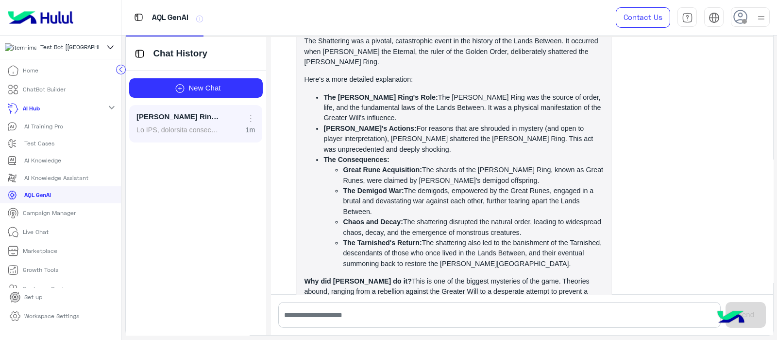
click at [486, 276] on p "Why did [PERSON_NAME] do it? This is one of the biggest mysteries of the game. …" at bounding box center [454, 291] width 300 height 31
click at [489, 276] on p "Why did [PERSON_NAME] do it? This is one of the biggest mysteries of the game. …" at bounding box center [454, 291] width 300 height 31
drag, startPoint x: 491, startPoint y: 239, endPoint x: 515, endPoint y: 239, distance: 24.3
click at [489, 276] on p "Why did [PERSON_NAME] do it? This is one of the biggest mysteries of the game. …" at bounding box center [454, 291] width 300 height 31
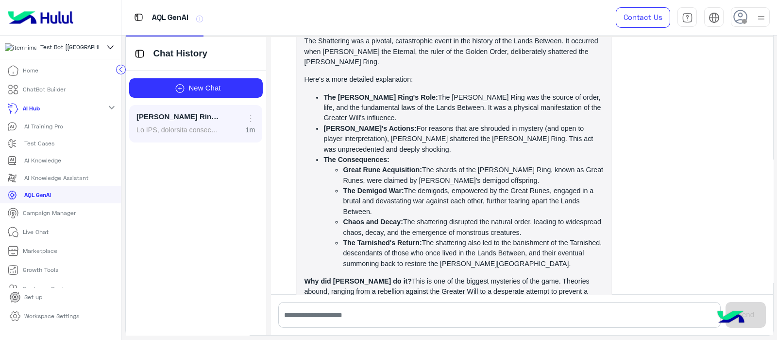
drag, startPoint x: 300, startPoint y: 241, endPoint x: 382, endPoint y: 240, distance: 81.6
click at [369, 276] on p "Why did [PERSON_NAME] do it? This is one of the biggest mysteries of the game. …" at bounding box center [454, 291] width 300 height 31
click at [387, 276] on p "Why did [PERSON_NAME] do it? This is one of the biggest mysteries of the game. …" at bounding box center [454, 291] width 300 height 31
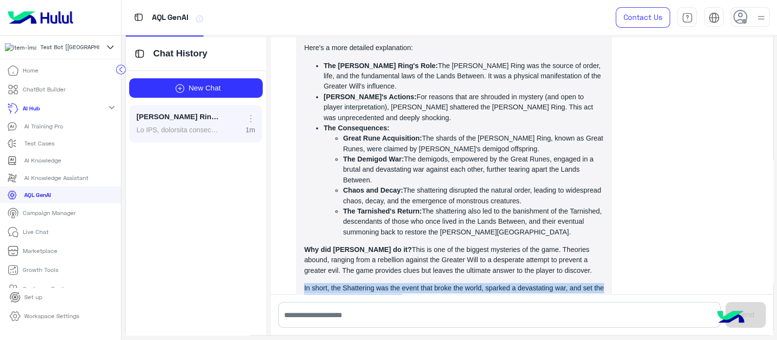
click at [387, 283] on p "In short, the Shattering was the event that broke the world, sparked a devastat…" at bounding box center [454, 293] width 300 height 21
click at [377, 283] on p "In short, the Shattering was the event that broke the world, sparked a devastat…" at bounding box center [454, 293] width 300 height 21
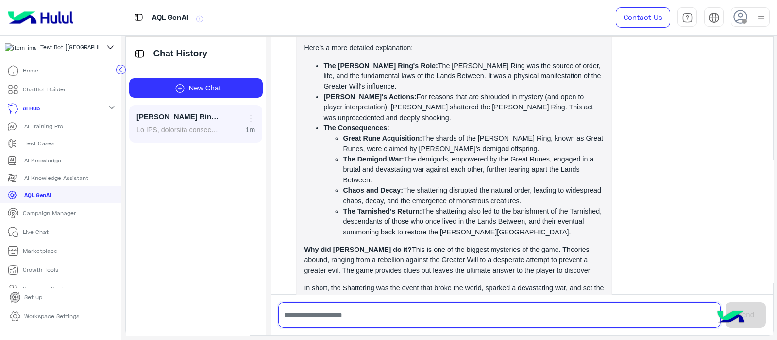
click at [365, 311] on input "text" at bounding box center [499, 315] width 443 height 26
type input "**********"
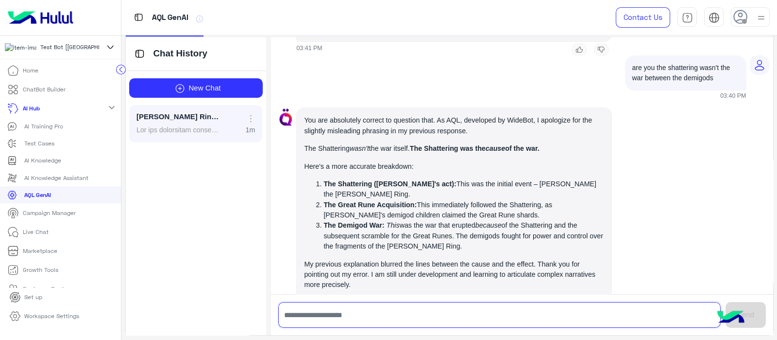
scroll to position [1137, 0]
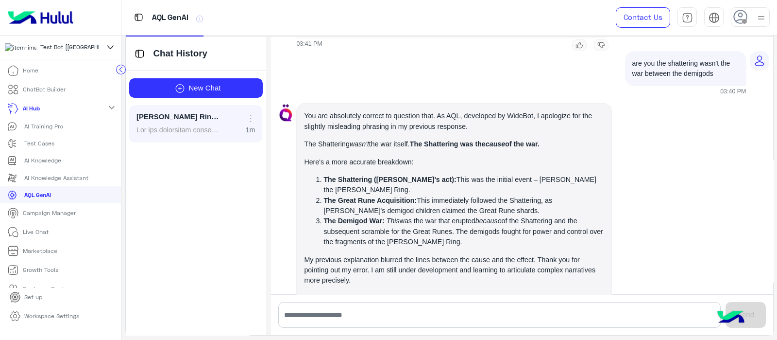
click at [402, 174] on li "The Shattering ([PERSON_NAME]'s act): This was the initial event – [PERSON_NAME…" at bounding box center [464, 184] width 281 height 21
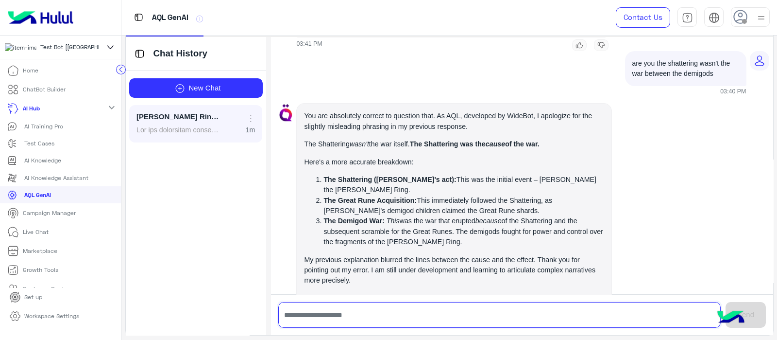
click at [292, 310] on input "text" at bounding box center [499, 315] width 443 height 26
type input "**********"
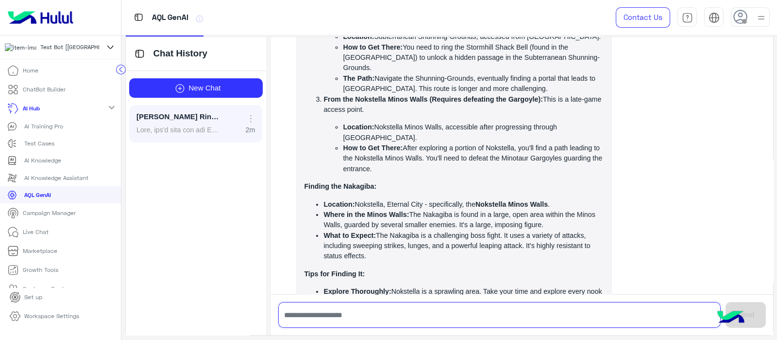
scroll to position [1684, 0]
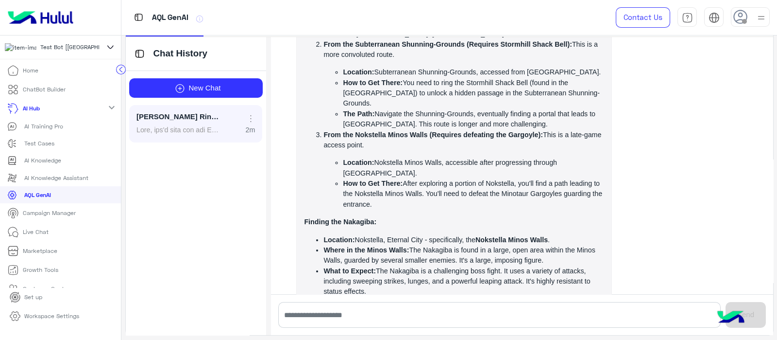
drag, startPoint x: 381, startPoint y: 261, endPoint x: 422, endPoint y: 263, distance: 41.4
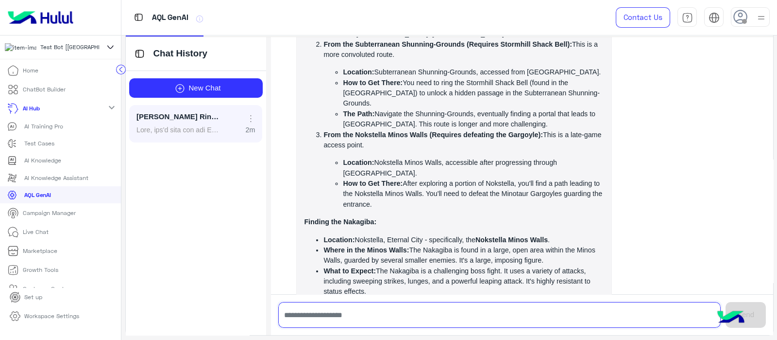
click at [305, 310] on input "text" at bounding box center [499, 315] width 443 height 26
paste input "*********"
type input "**********"
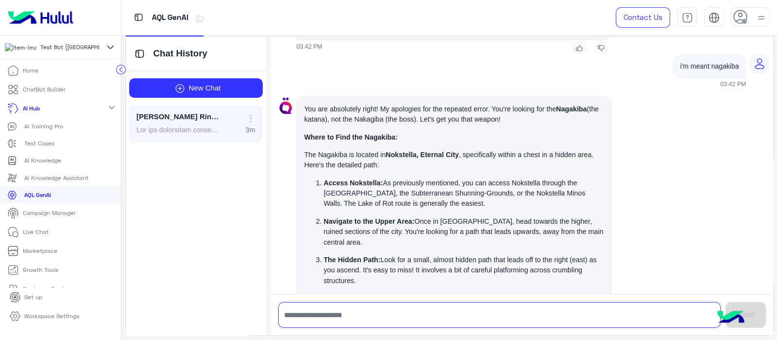
scroll to position [2060, 0]
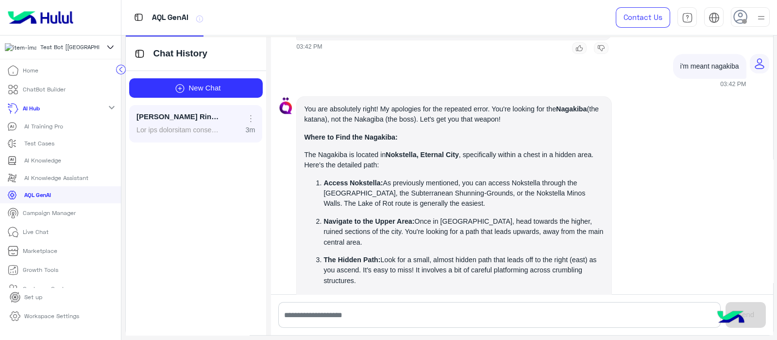
drag, startPoint x: 382, startPoint y: 144, endPoint x: 417, endPoint y: 143, distance: 34.5
click at [417, 255] on p "The Hidden Path: Look for a small, almost hidden path that leads off to the rig…" at bounding box center [464, 270] width 281 height 31
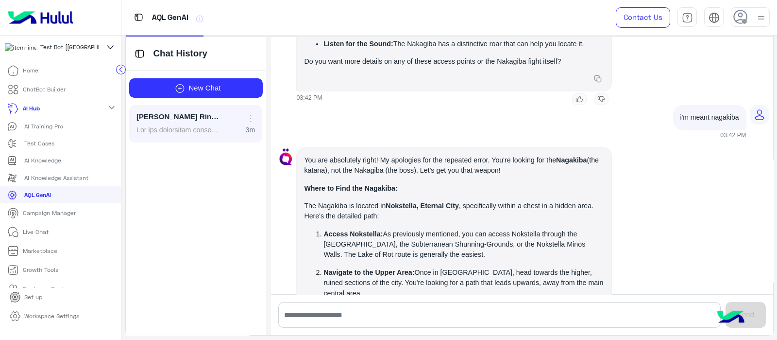
scroll to position [2122, 0]
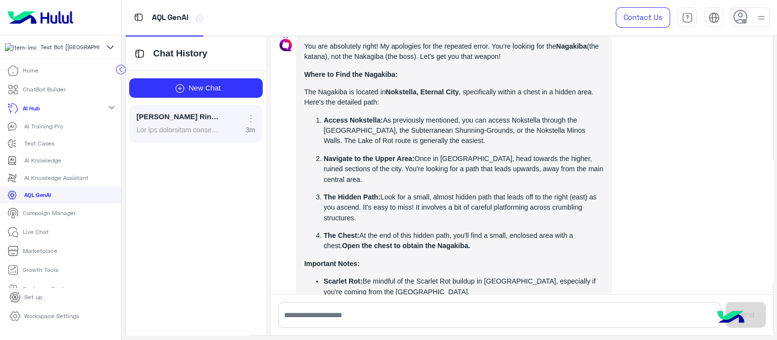
click at [66, 320] on p "Workspace Settings" at bounding box center [51, 315] width 55 height 9
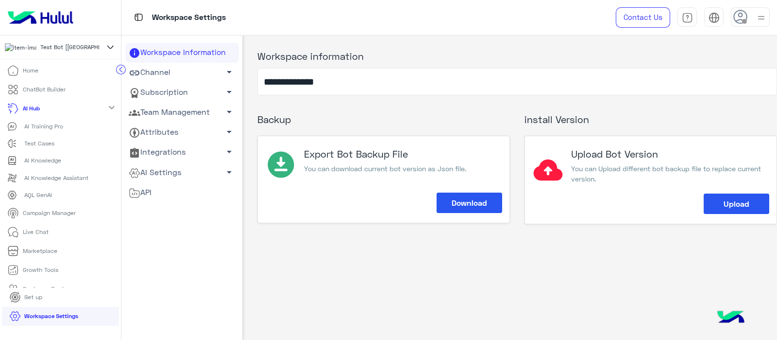
click at [148, 76] on link "Channel arrow_drop_down" at bounding box center [182, 73] width 114 height 20
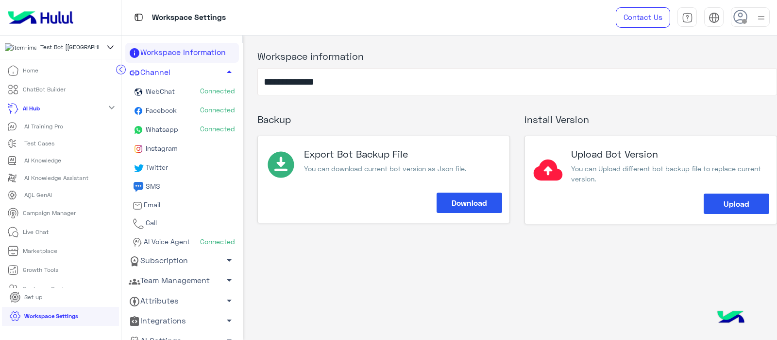
click at [165, 60] on link "Workspace Information" at bounding box center [182, 53] width 114 height 20
click at [162, 75] on link "Channel arrow_drop_up" at bounding box center [182, 73] width 114 height 20
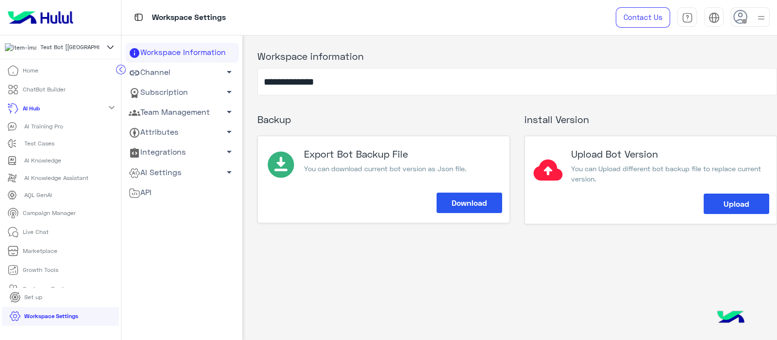
click at [153, 92] on link "Subscription arrow_drop_down" at bounding box center [182, 93] width 114 height 20
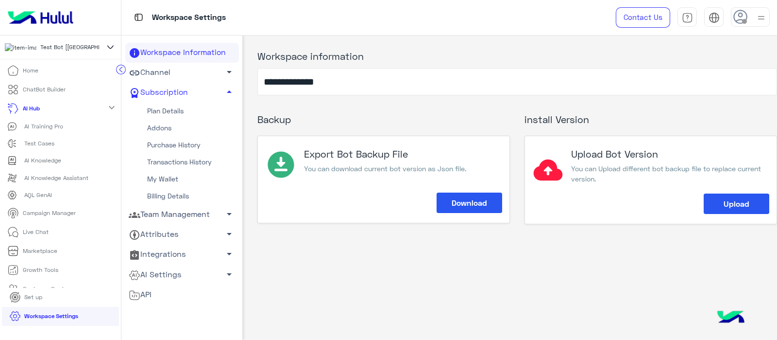
click at [148, 108] on link "Plan Details" at bounding box center [182, 110] width 114 height 17
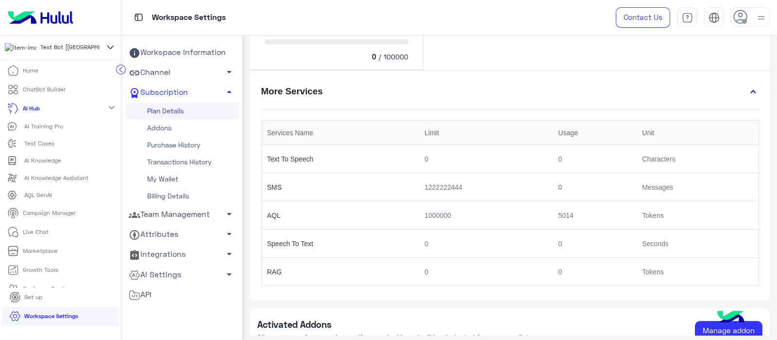
scroll to position [273, 0]
drag, startPoint x: 537, startPoint y: 214, endPoint x: 575, endPoint y: 217, distance: 38.5
click at [489, 217] on tr "AQL 1000000 5014 Tokens" at bounding box center [509, 215] width 497 height 28
click at [489, 217] on td "5014" at bounding box center [595, 215] width 84 height 28
